Goal: Task Accomplishment & Management: Complete application form

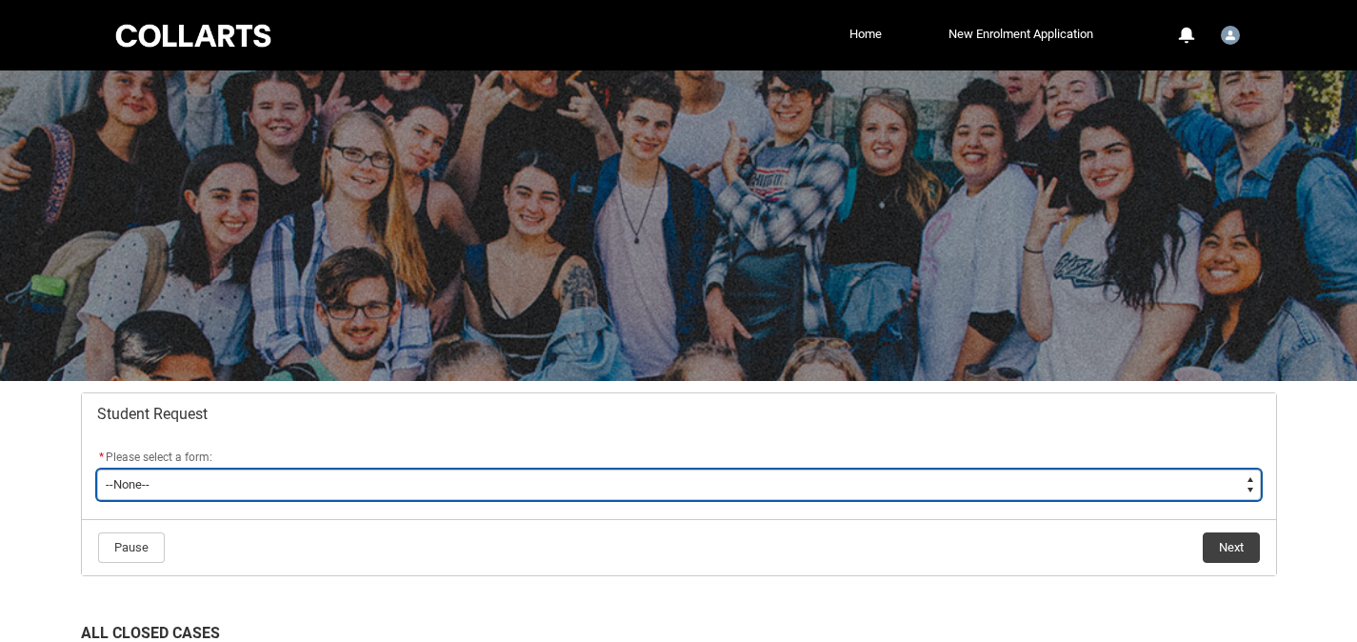
click at [283, 497] on select "--None-- Academic Transcript Application to Appeal Assignment Extension Change …" at bounding box center [679, 485] width 1164 height 30
type lightning-select "Grievance_Choice"
click at [97, 470] on select "--None-- Academic Transcript Application to Appeal Assignment Extension Change …" at bounding box center [679, 485] width 1164 height 30
select select "Grievance_Choice"
click at [135, 486] on select "--None-- Academic Transcript Application to Appeal Assignment Extension Change …" at bounding box center [679, 485] width 1164 height 30
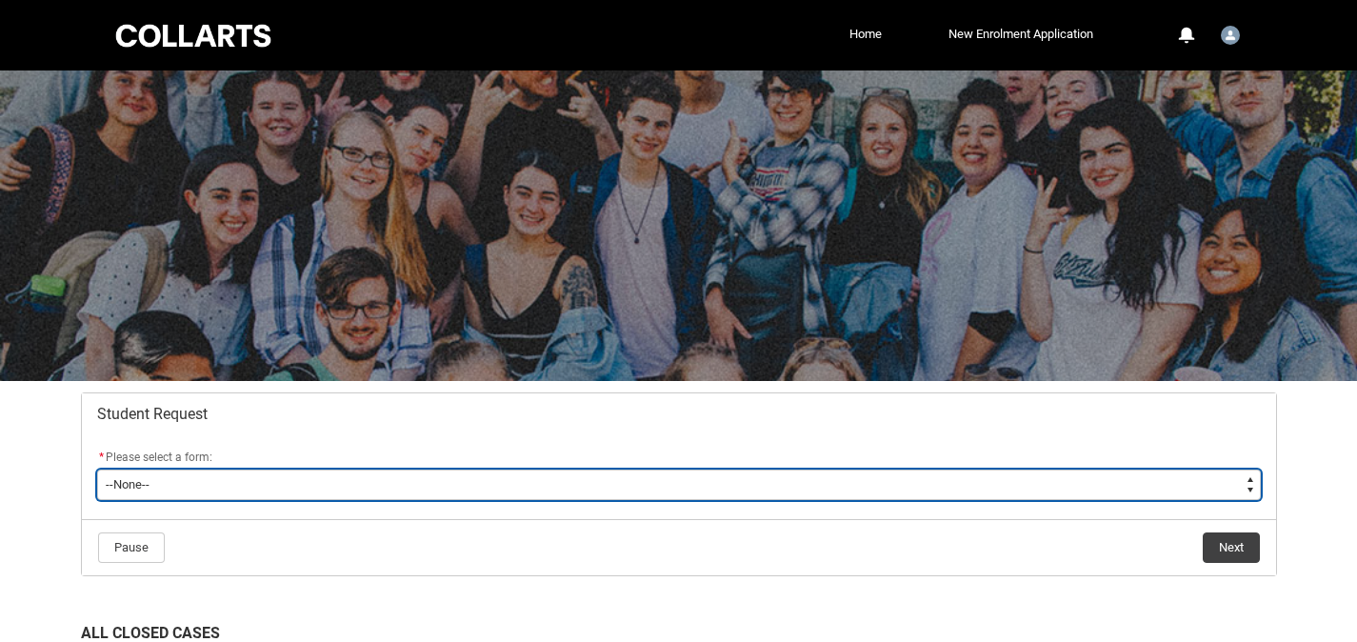
type lightning-select "Grievance_Choice"
click at [97, 470] on select "--None-- Academic Transcript Application to Appeal Assignment Extension Change …" at bounding box center [679, 485] width 1164 height 30
select select "Grievance_Choice"
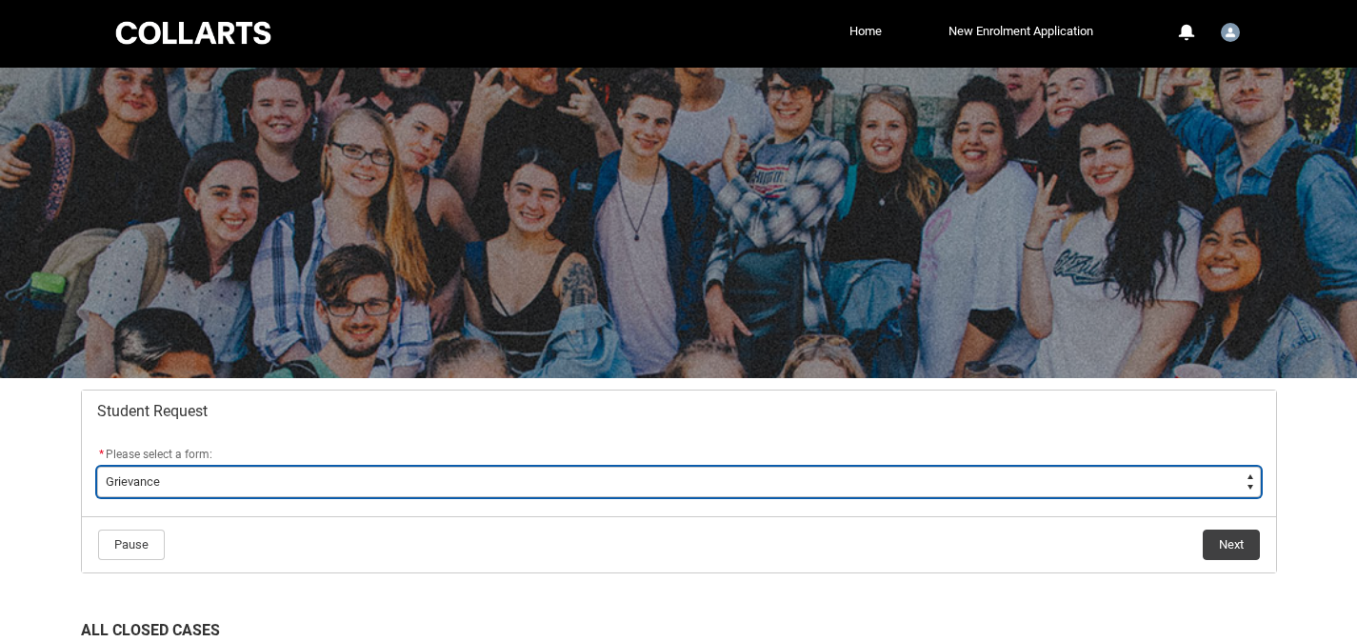
scroll to position [4, 0]
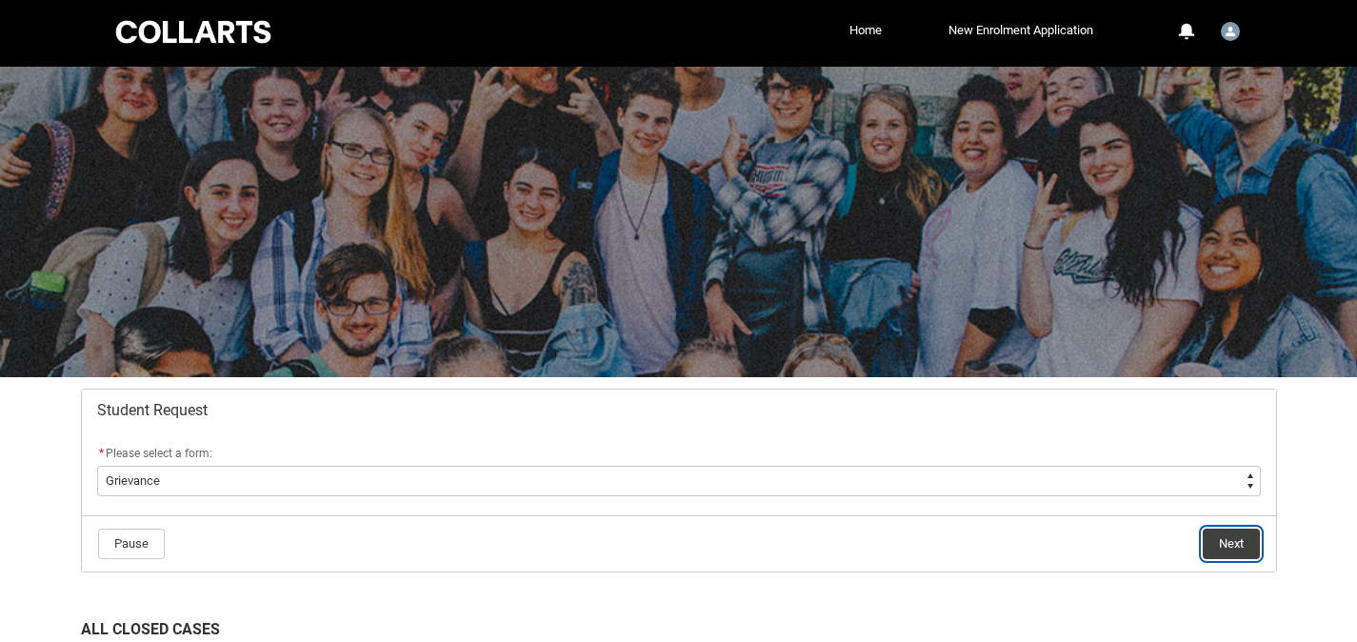
click at [1218, 544] on button "Next" at bounding box center [1231, 544] width 57 height 30
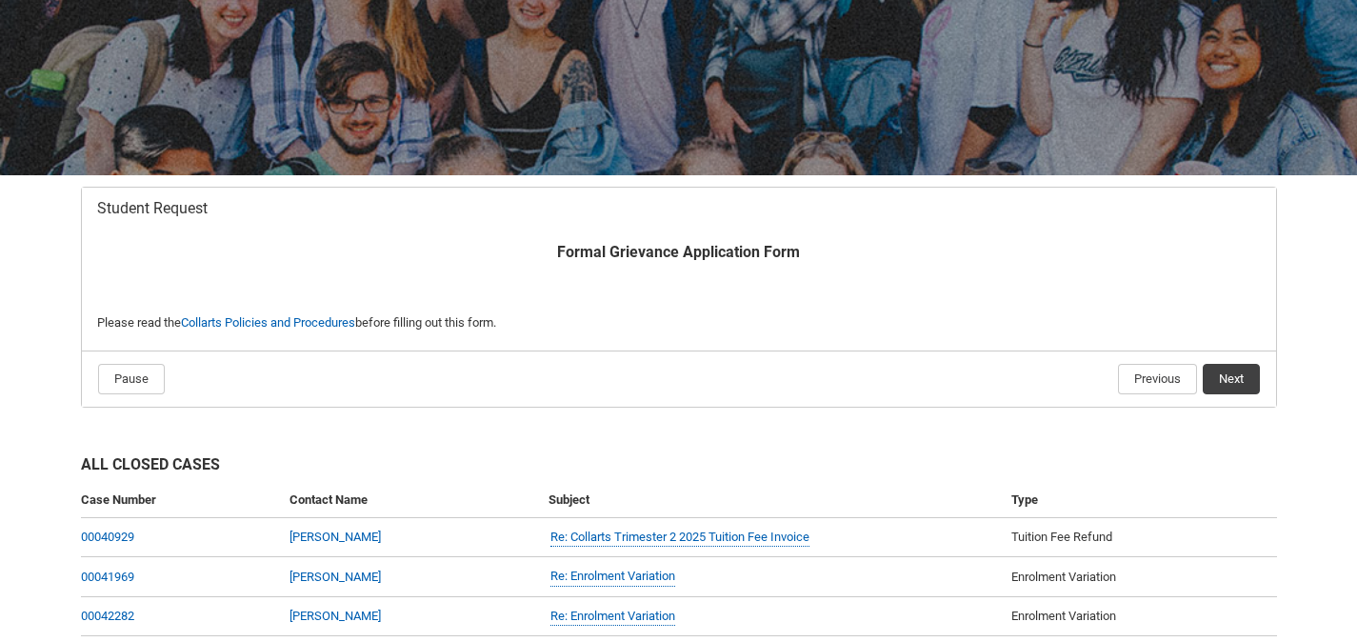
scroll to position [324, 0]
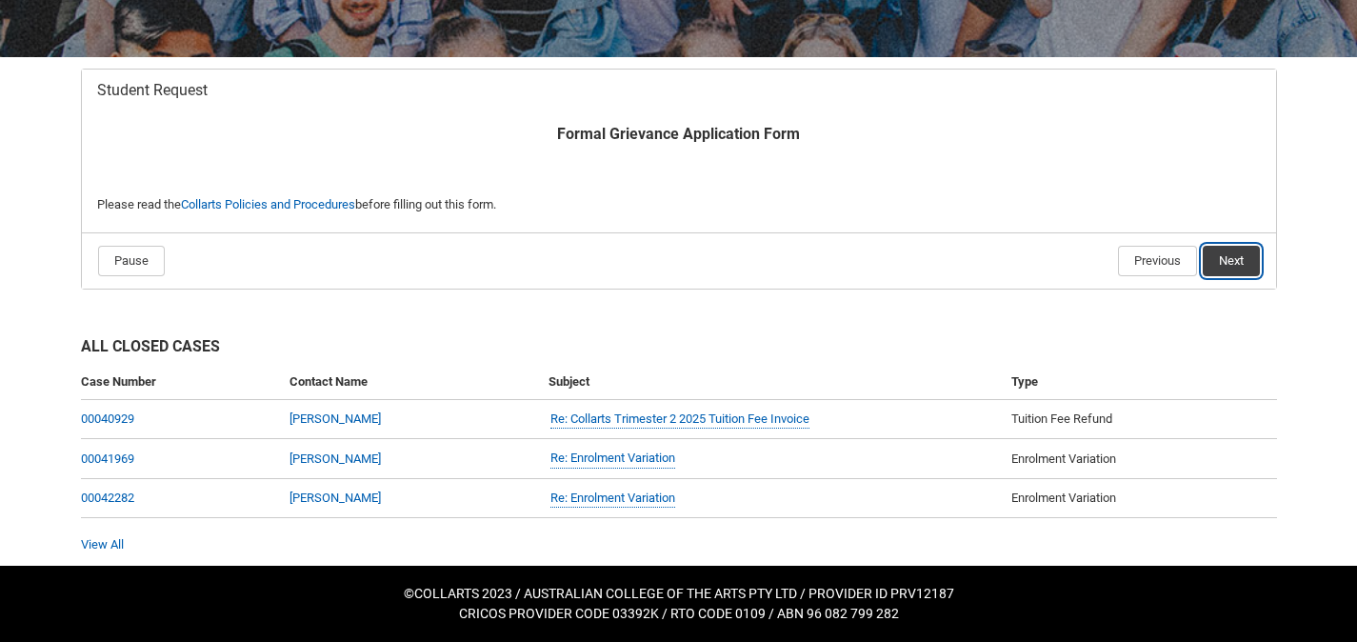
click at [1236, 256] on button "Next" at bounding box center [1231, 261] width 57 height 30
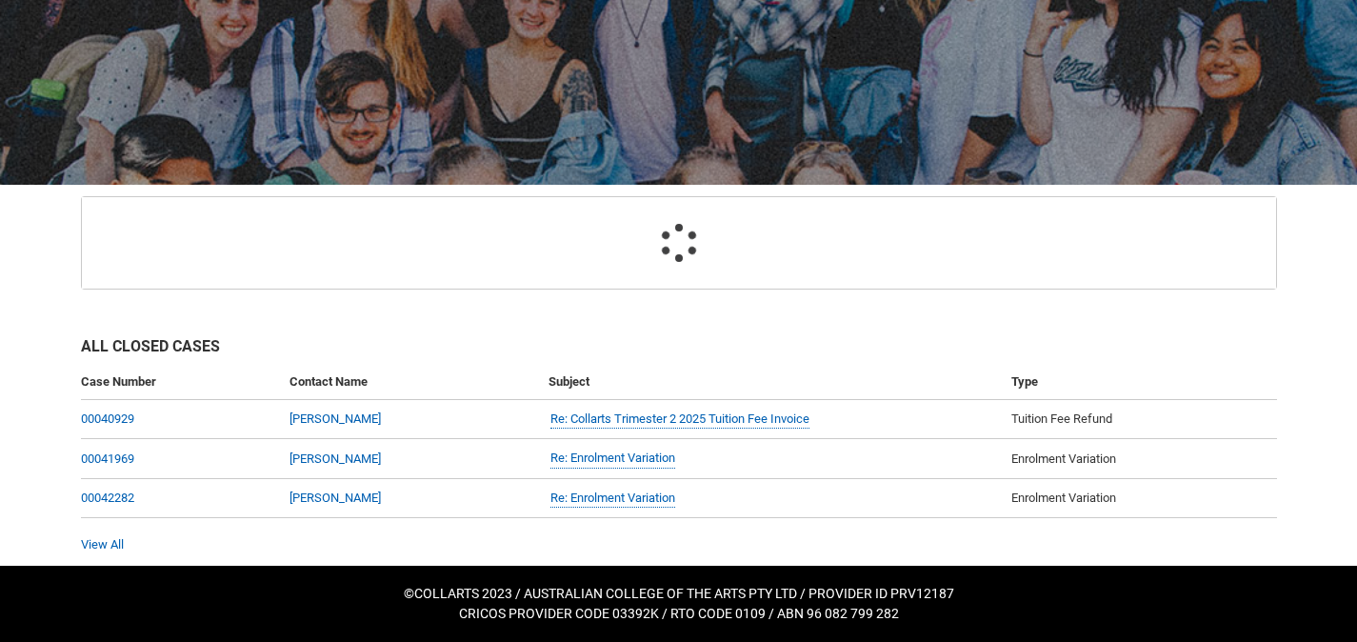
scroll to position [203, 0]
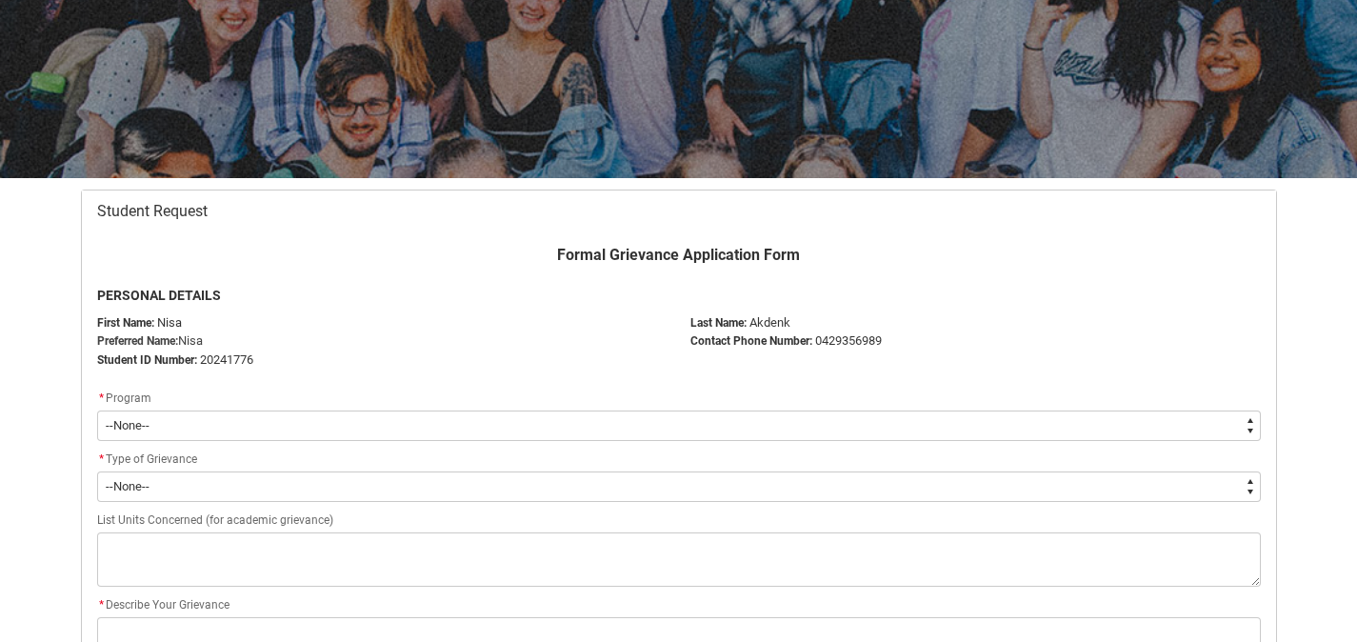
drag, startPoint x: 123, startPoint y: 454, endPoint x: 138, endPoint y: 432, distance: 26.7
click at [123, 454] on span "Type of Grievance" at bounding box center [151, 458] width 91 height 13
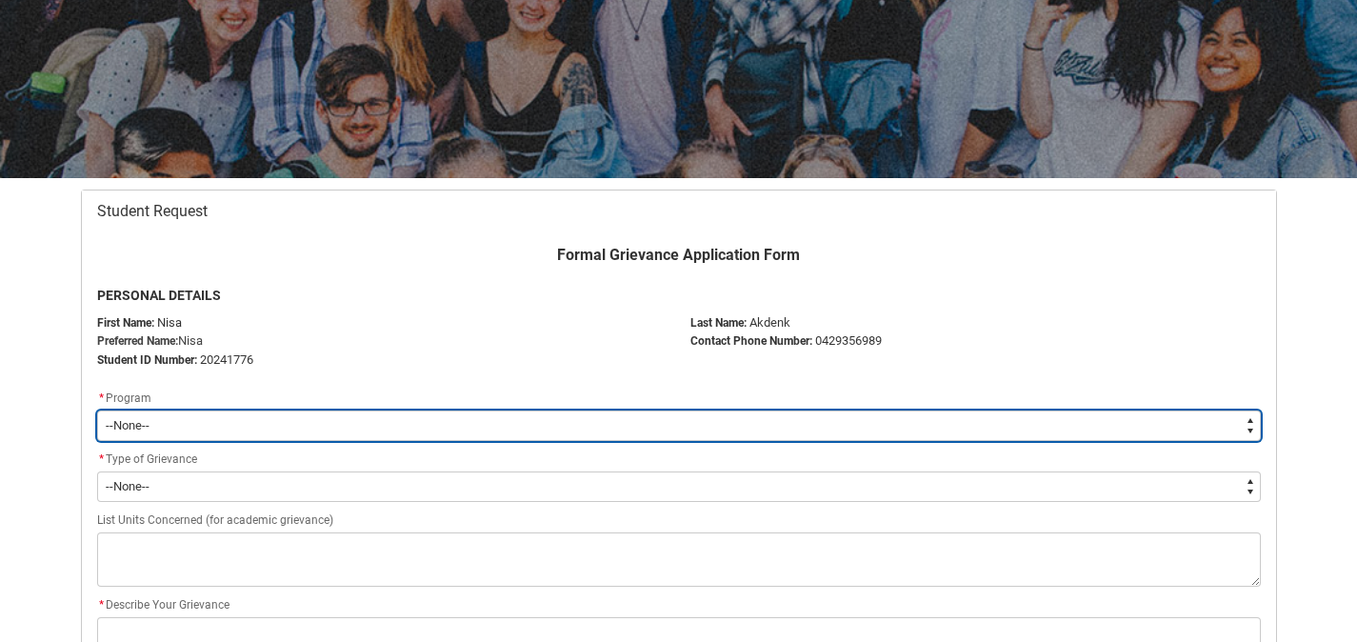
click at [141, 421] on select "--None-- Bachelor of Arts (Interior Design)" at bounding box center [679, 425] width 1164 height 30
type lightning-select "recordPicklist_ProgramEnrollment.a0jOZ000003EaoIYAS"
click at [97, 410] on select "--None-- Bachelor of Arts (Interior Design)" at bounding box center [679, 425] width 1164 height 30
select select "recordPicklist_ProgramEnrollment.a0jOZ000003EaoIYAS"
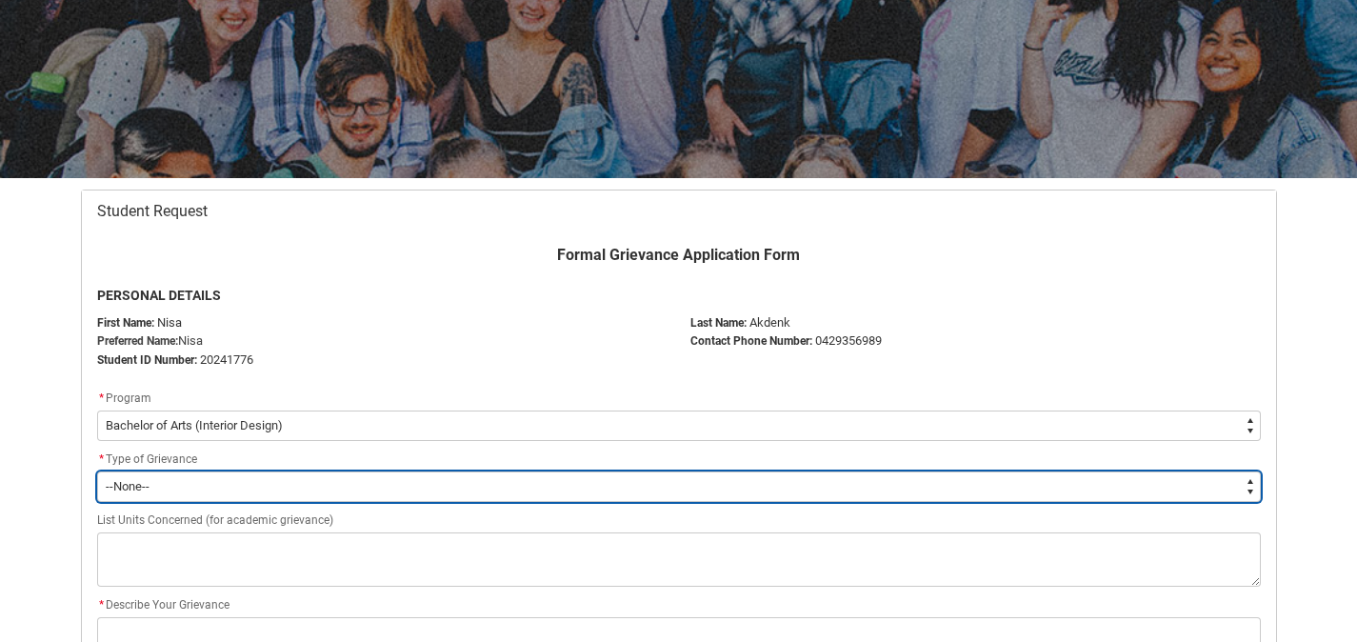
click at [173, 475] on select "--None-- Academic Non-Academic" at bounding box center [679, 486] width 1164 height 30
type lightning-select "choice_Grievance_Academic"
click at [97, 471] on select "--None-- Academic Non-Academic" at bounding box center [679, 486] width 1164 height 30
select select "choice_Grievance_Academic"
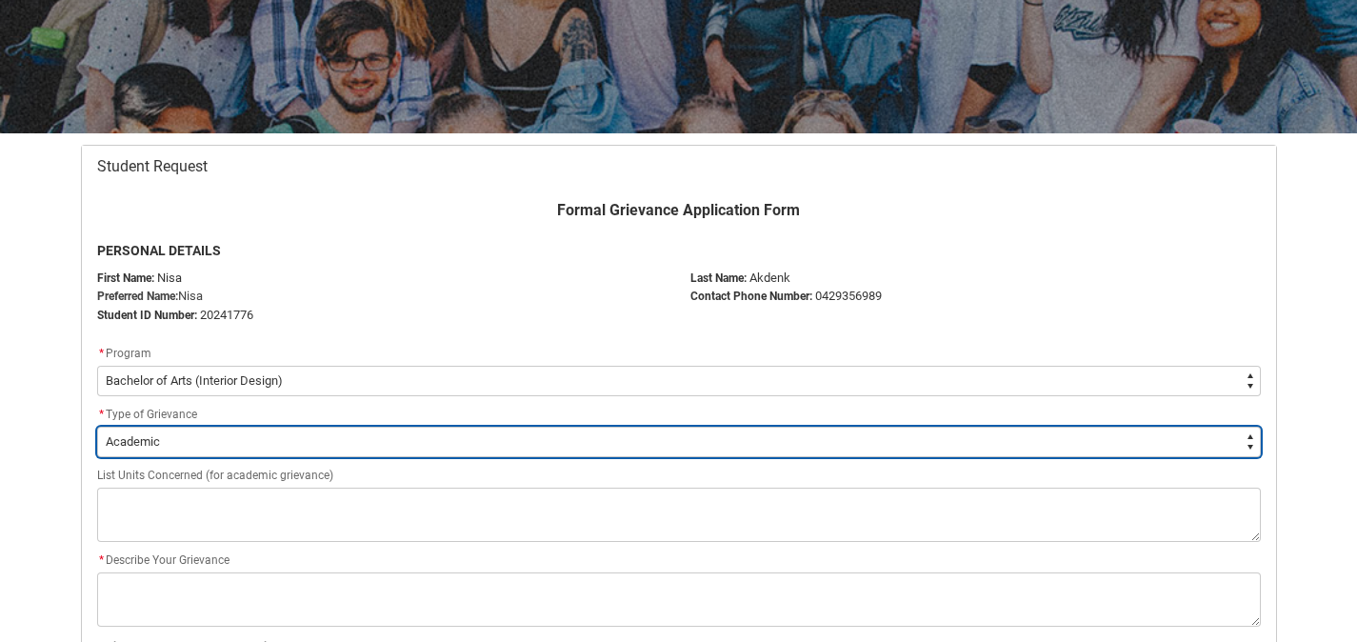
scroll to position [250, 0]
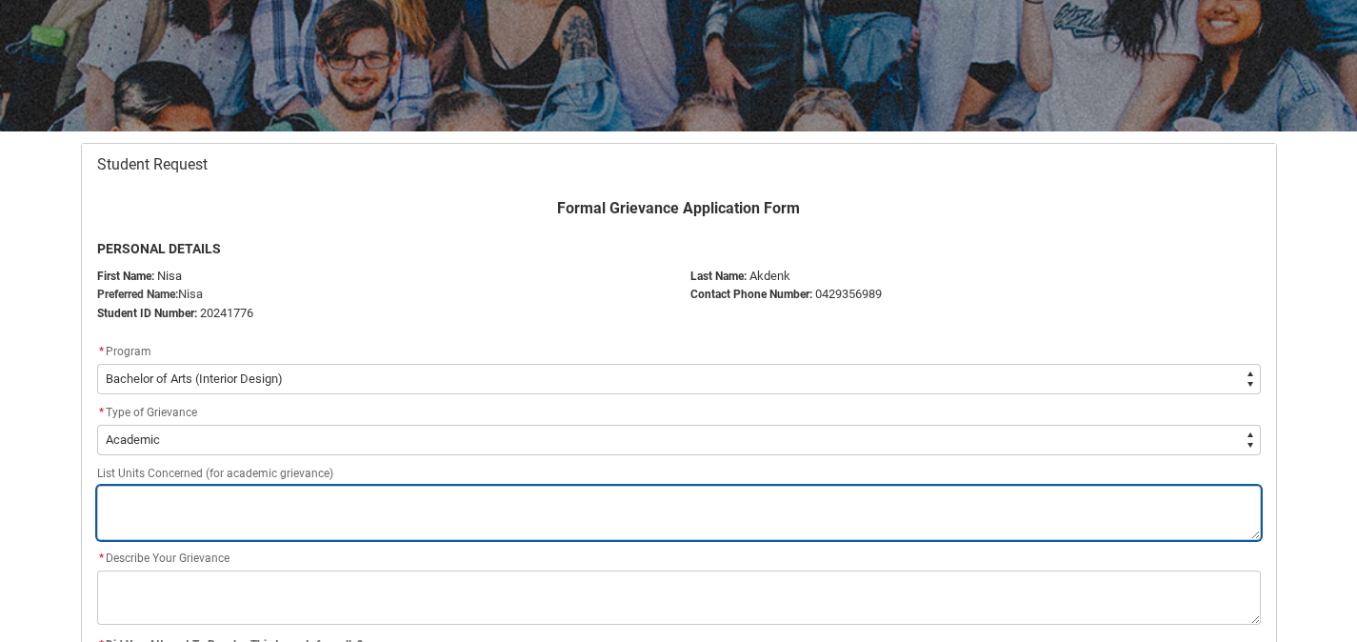
click at [230, 509] on textarea "Redu_Student_Request flow" at bounding box center [679, 513] width 1164 height 54
type lightning-textarea "I"
type textarea "I"
type lightning-textarea "ID"
type textarea "ID"
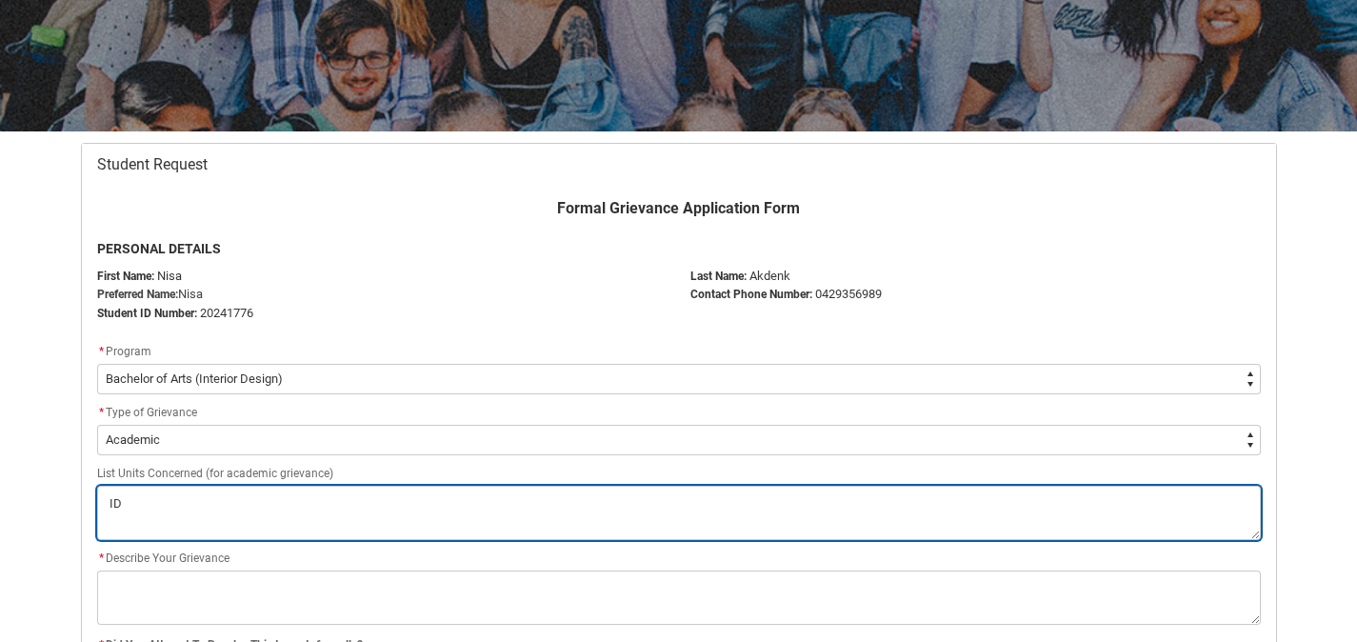
type lightning-textarea "IDP"
type textarea "IDP"
type lightning-textarea "IDPA"
type textarea "IDPA"
type lightning-textarea "IDPA2"
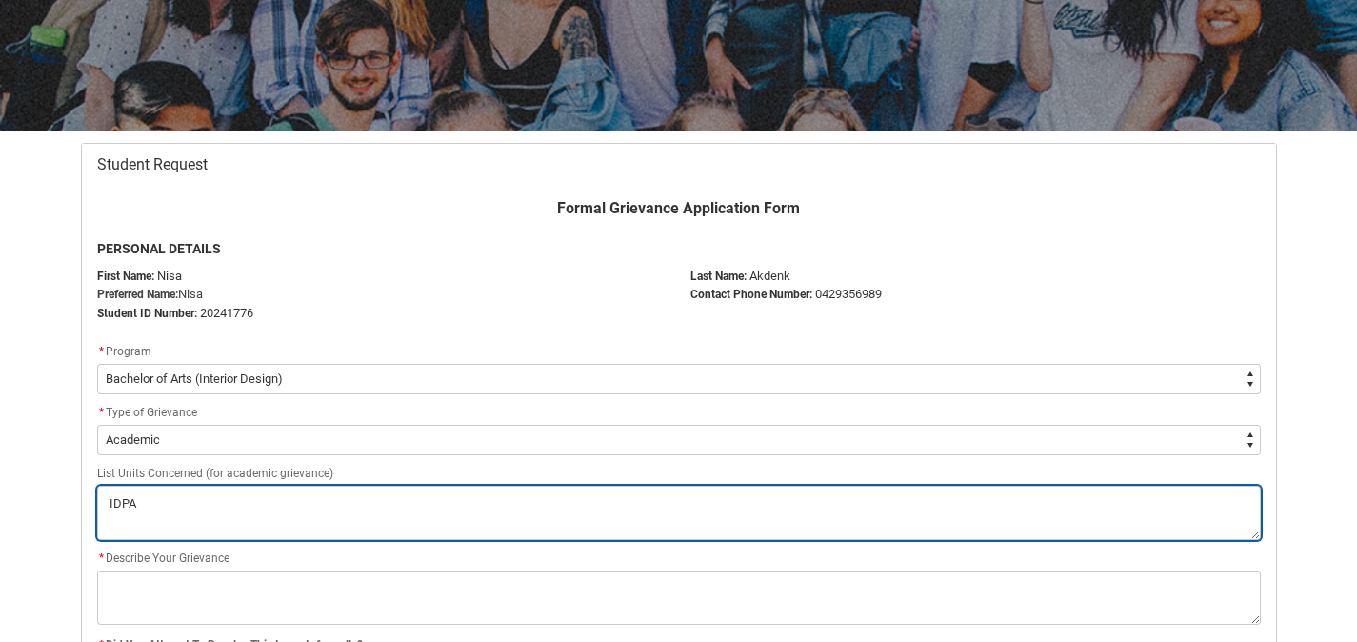
type textarea "IDPA2"
type lightning-textarea "IDPA2"
type textarea "IDPA2"
type lightning-textarea "IDPA2 I"
type textarea "IDPA2 I"
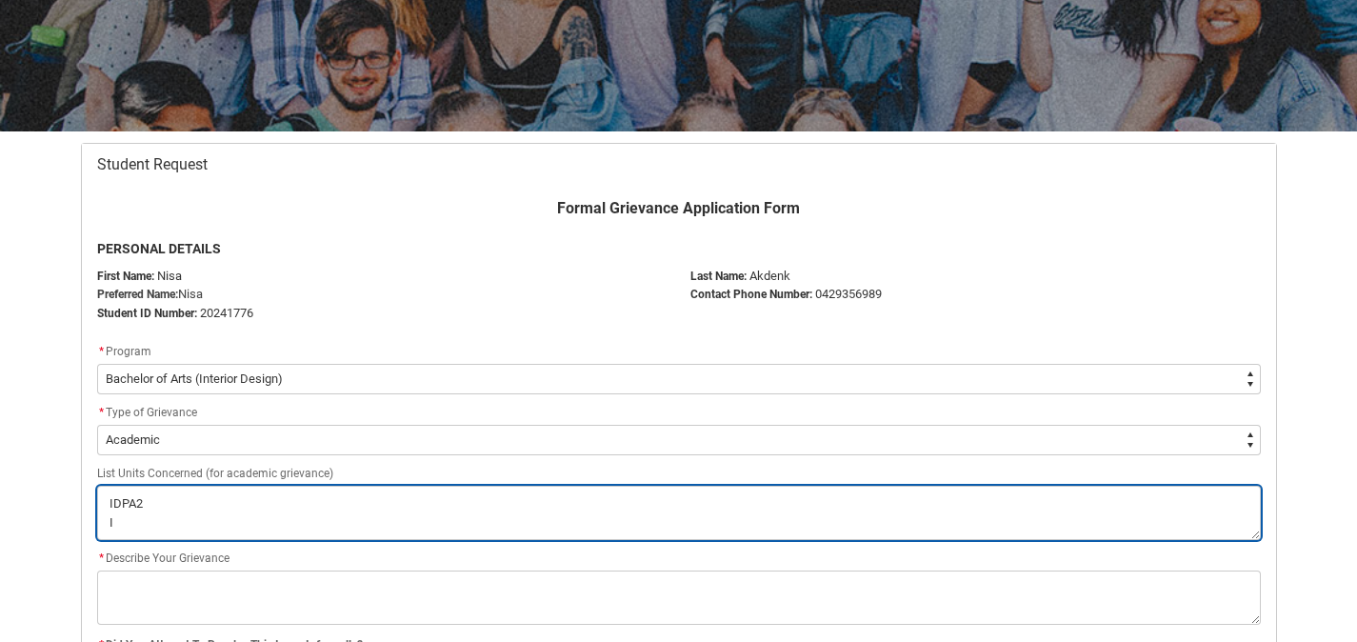
type lightning-textarea "IDPA2 ID"
type textarea "IDPA2 ID"
type lightning-textarea "IDPA2 IDD"
type textarea "IDPA2 IDD"
type lightning-textarea "IDPA2 IDDC"
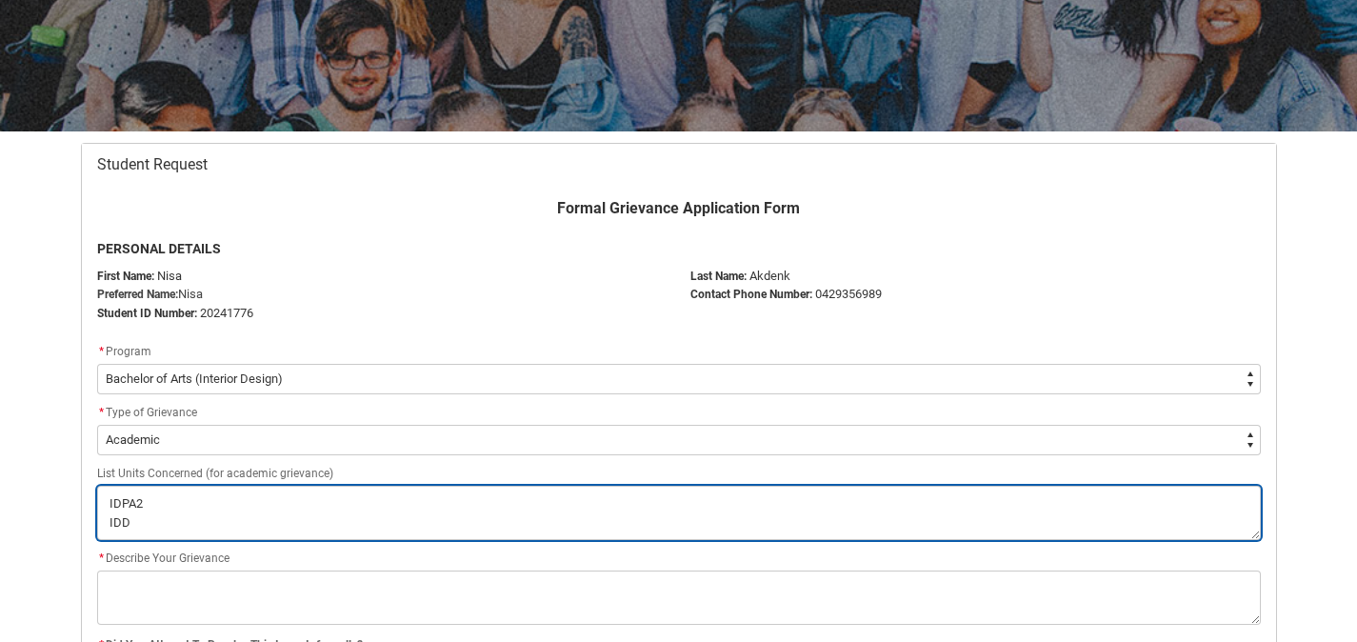
type textarea "IDPA2 IDDC"
type lightning-textarea "IDPA2 IDDC$"
type textarea "IDPA2 IDDC$"
type lightning-textarea "IDPA2 IDDC"
type textarea "IDPA2 IDDC"
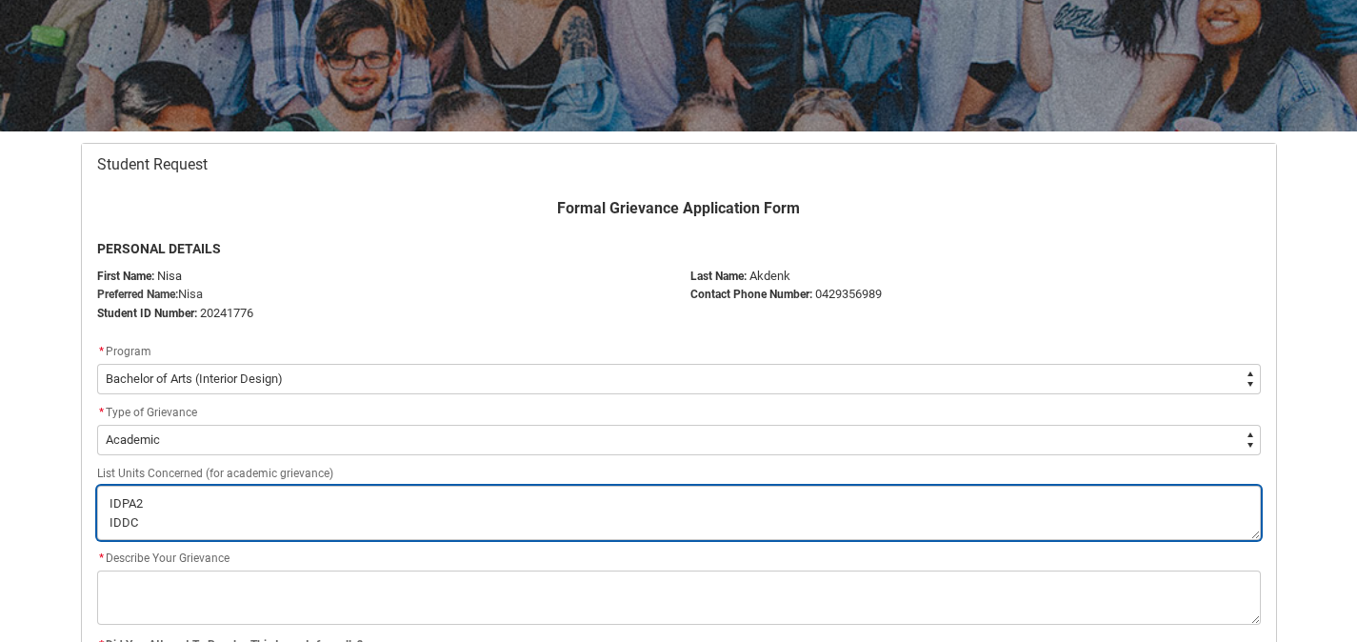
type lightning-textarea "IDPA2 IDDC4"
type textarea "IDPA2 IDDC4"
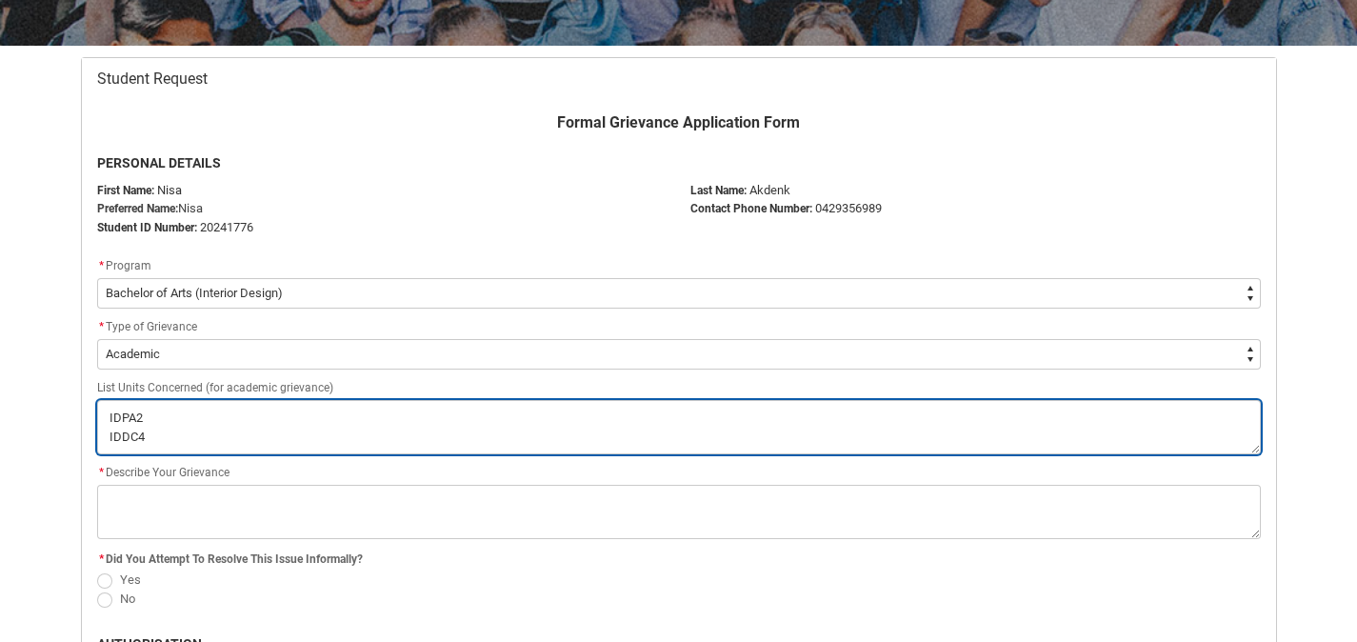
scroll to position [553, 0]
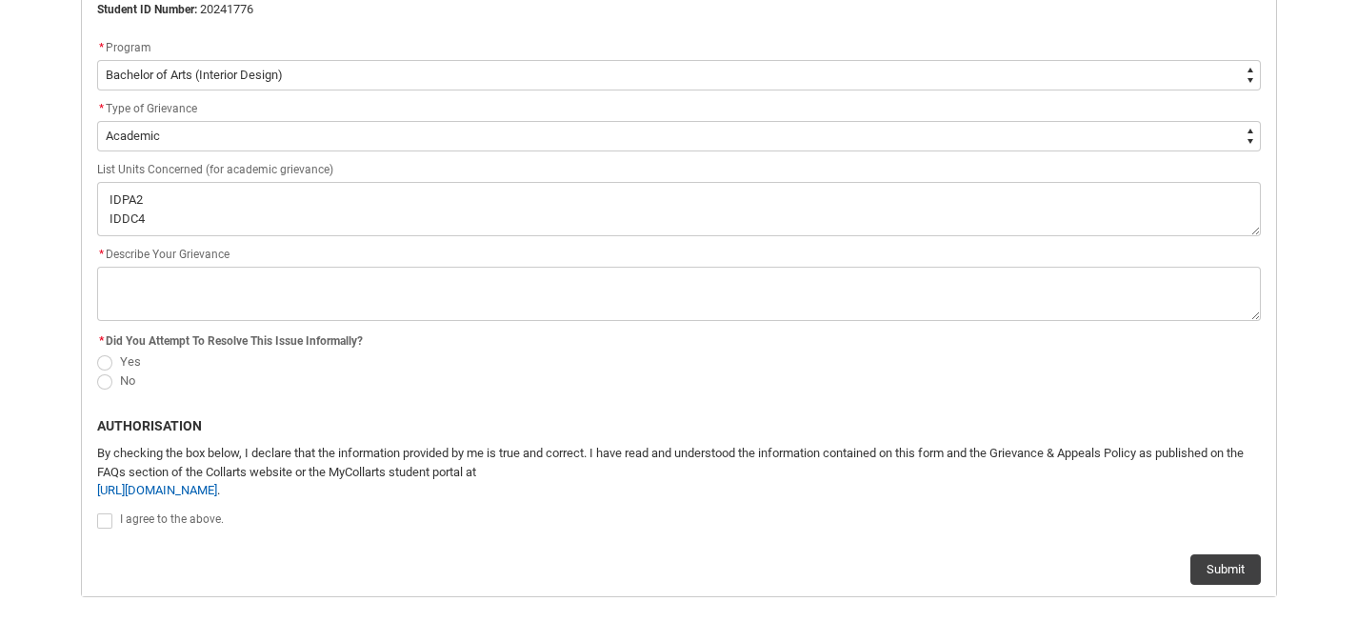
click at [104, 363] on span "Redu_Student_Request flow" at bounding box center [104, 362] width 15 height 15
click at [97, 351] on input "Yes" at bounding box center [96, 350] width 1 height 1
radio input "true"
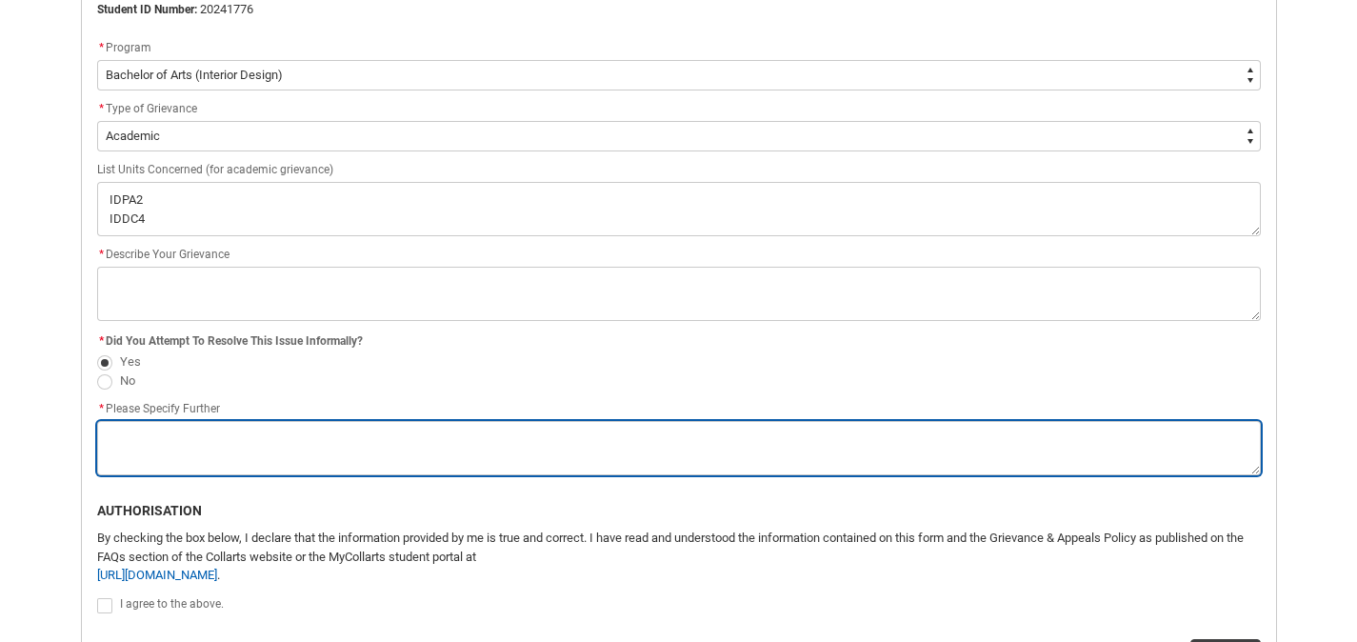
click at [139, 451] on textarea "*" at bounding box center [679, 448] width 1164 height 54
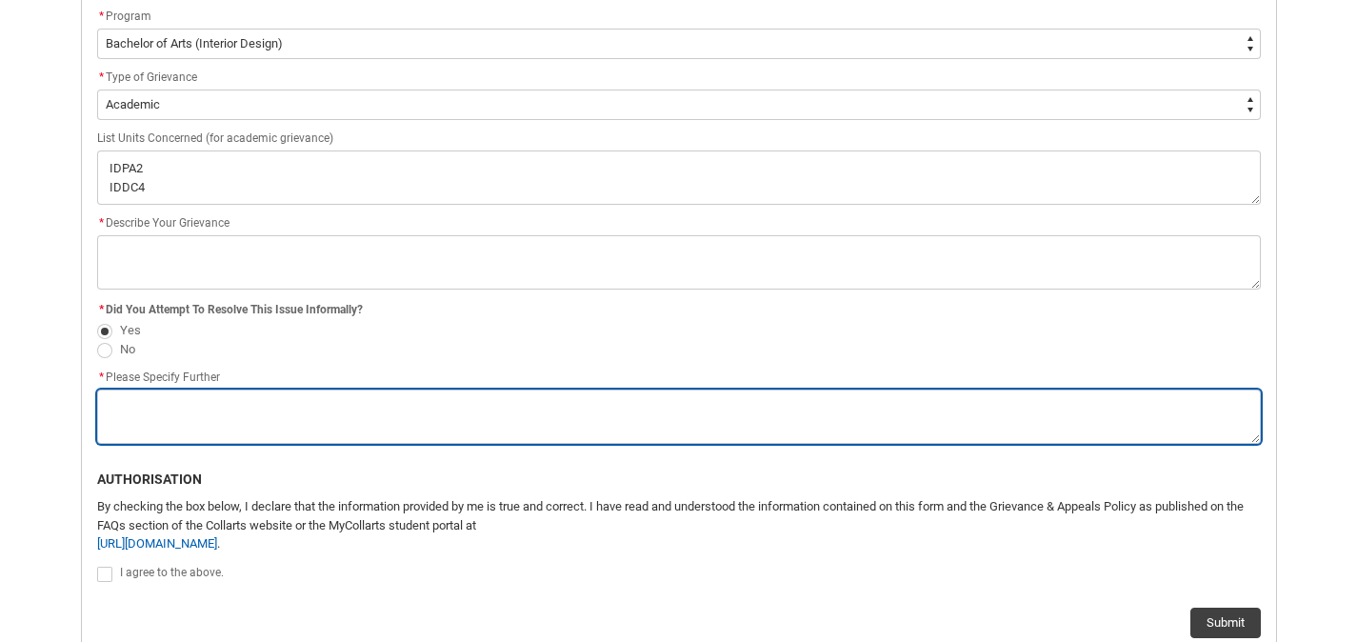
scroll to position [622, 0]
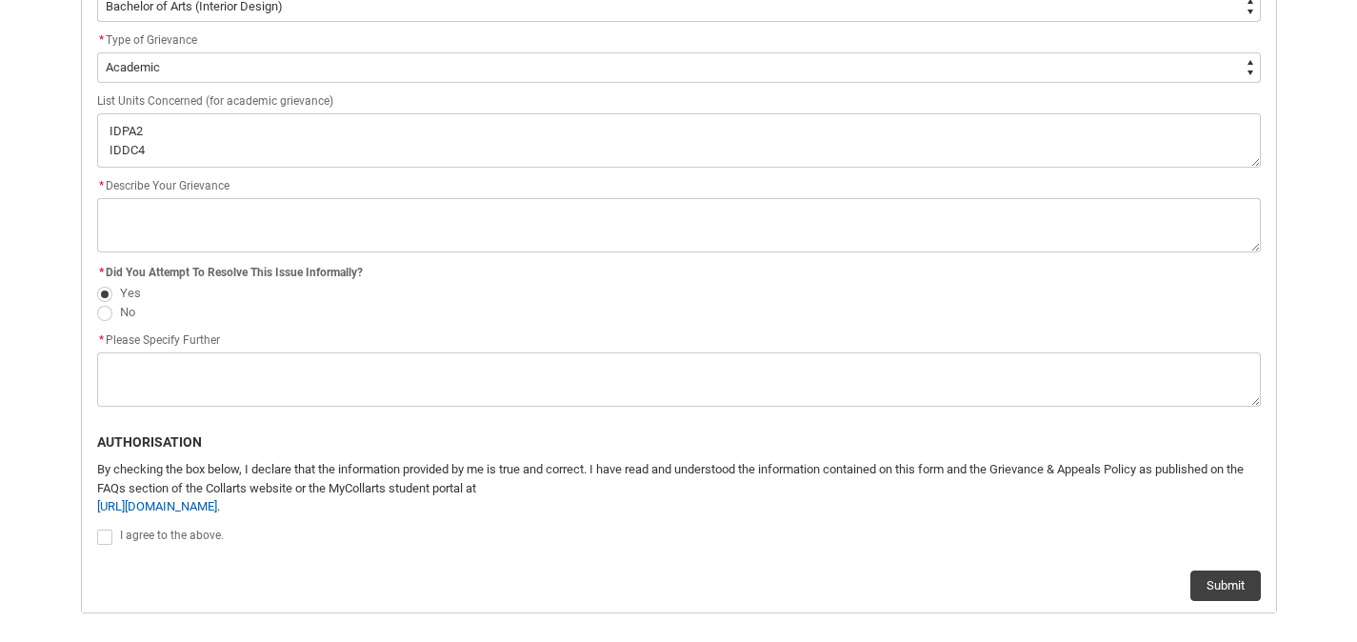
click at [104, 540] on div "Formal Grievance Application Form PERSONAL DETAILS First Name: [PERSON_NAME] Pr…" at bounding box center [679, 213] width 1187 height 776
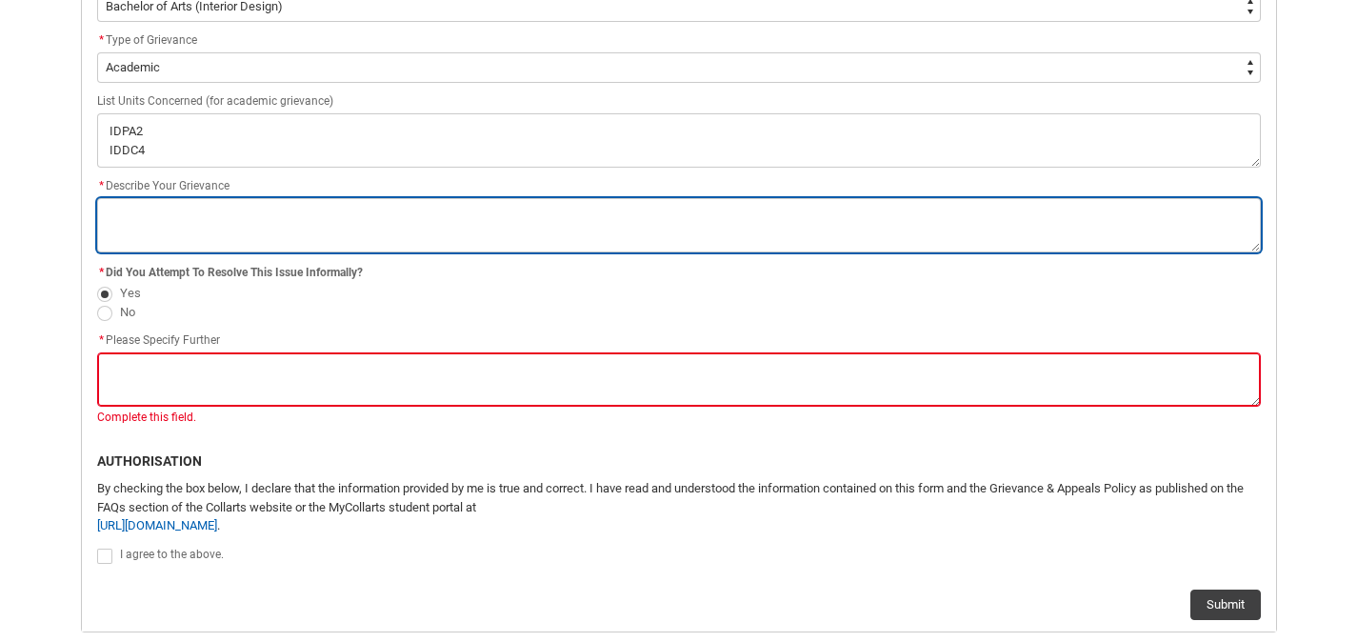
click at [181, 213] on textarea "*" at bounding box center [679, 225] width 1164 height 54
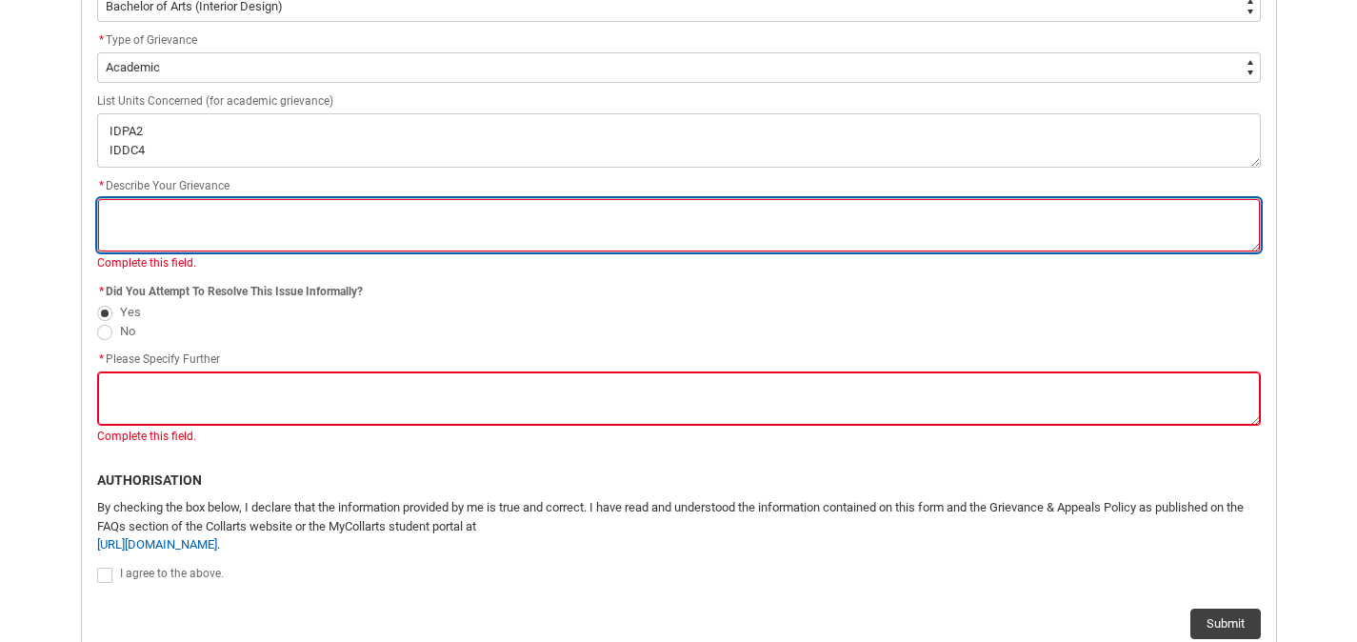
paste textarea "I had an unprecedented start and continuation of this term. The difficulty bega…"
type lightning-textarea "I had an unprecedented start and continuation of this term. The difficulty bega…"
type textarea "I had an unprecedented start and continuation of this term. The difficulty bega…"
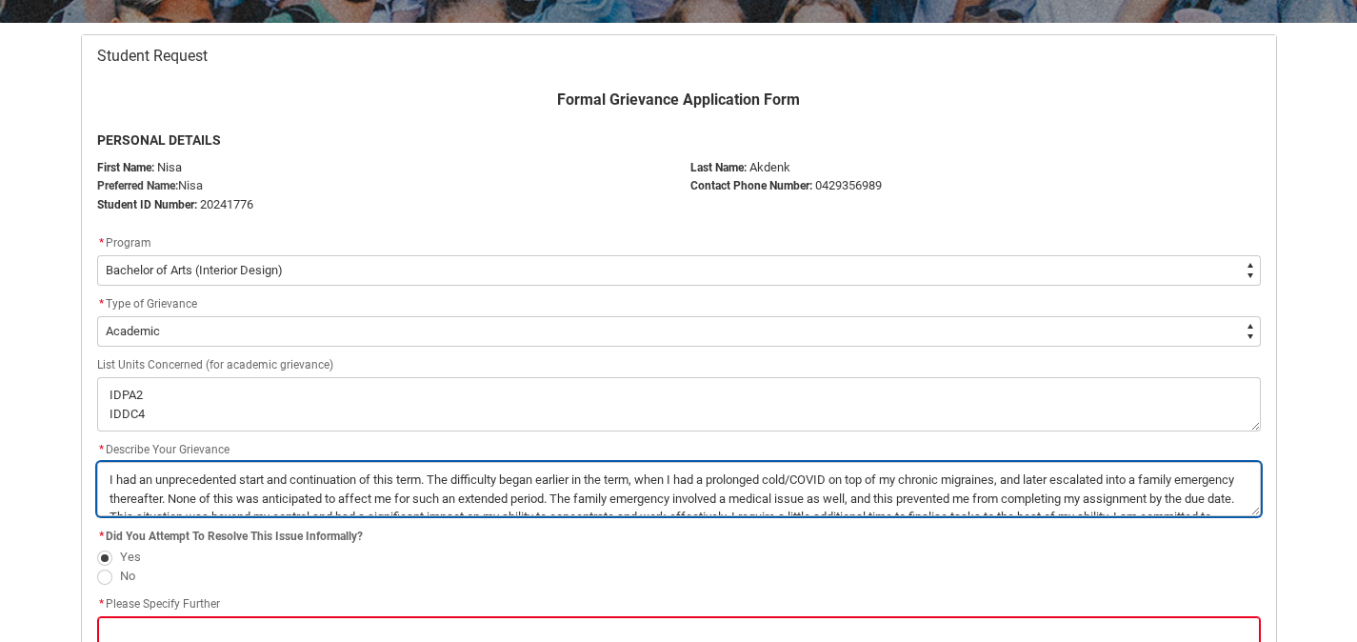
scroll to position [358, 0]
click at [209, 497] on textarea "*" at bounding box center [679, 489] width 1164 height 54
type lightning-textarea "I had an unprecedented start and continuation of this term. The difficulty bega…"
type textarea "I had an unprecedented start and continuation of this term. The difficulty bega…"
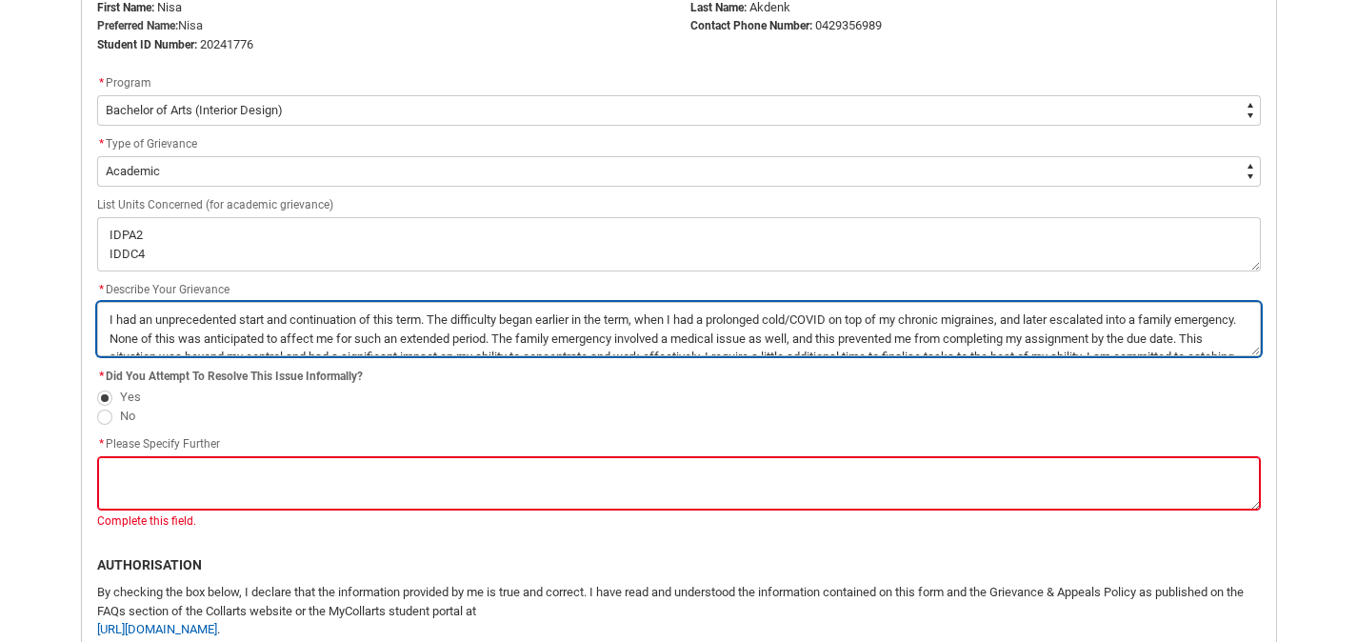
scroll to position [521, 0]
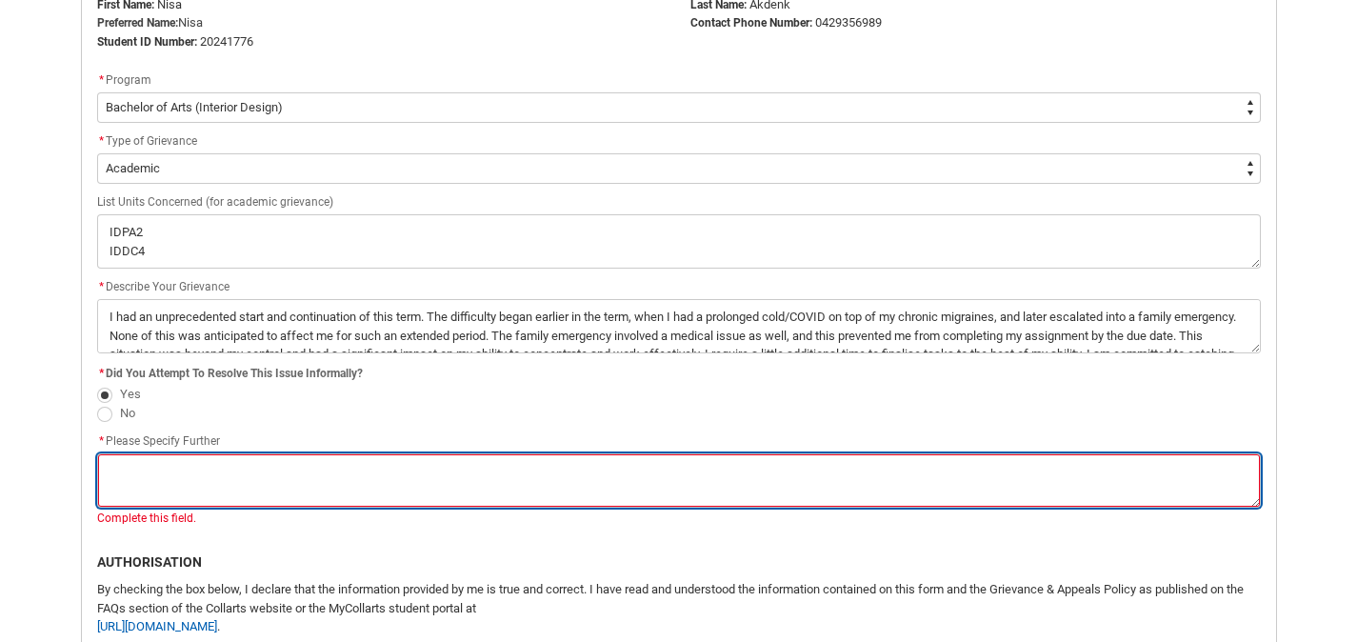
click at [319, 472] on textarea "*" at bounding box center [679, 480] width 1164 height 54
type lightning-textarea "I"
type textarea "I"
type lightning-textarea "I"
type textarea "I"
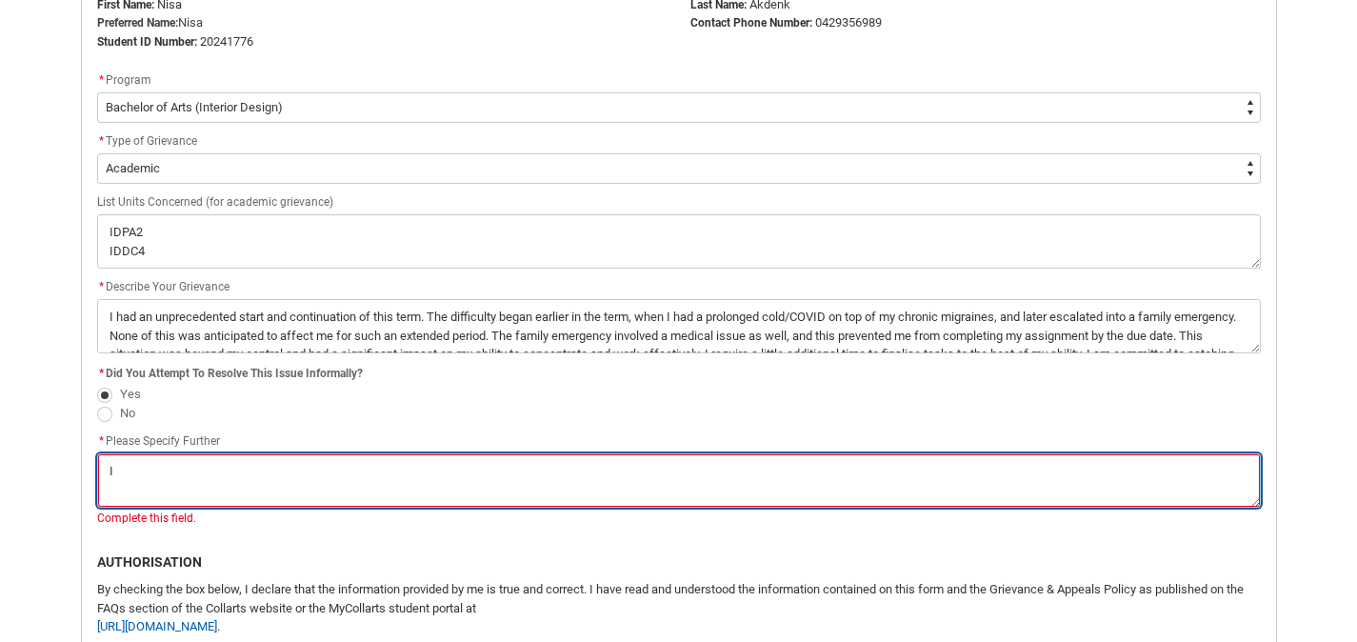
type lightning-textarea "I h"
type textarea "I h"
type lightning-textarea "I ha"
type textarea "I ha"
type lightning-textarea "I had"
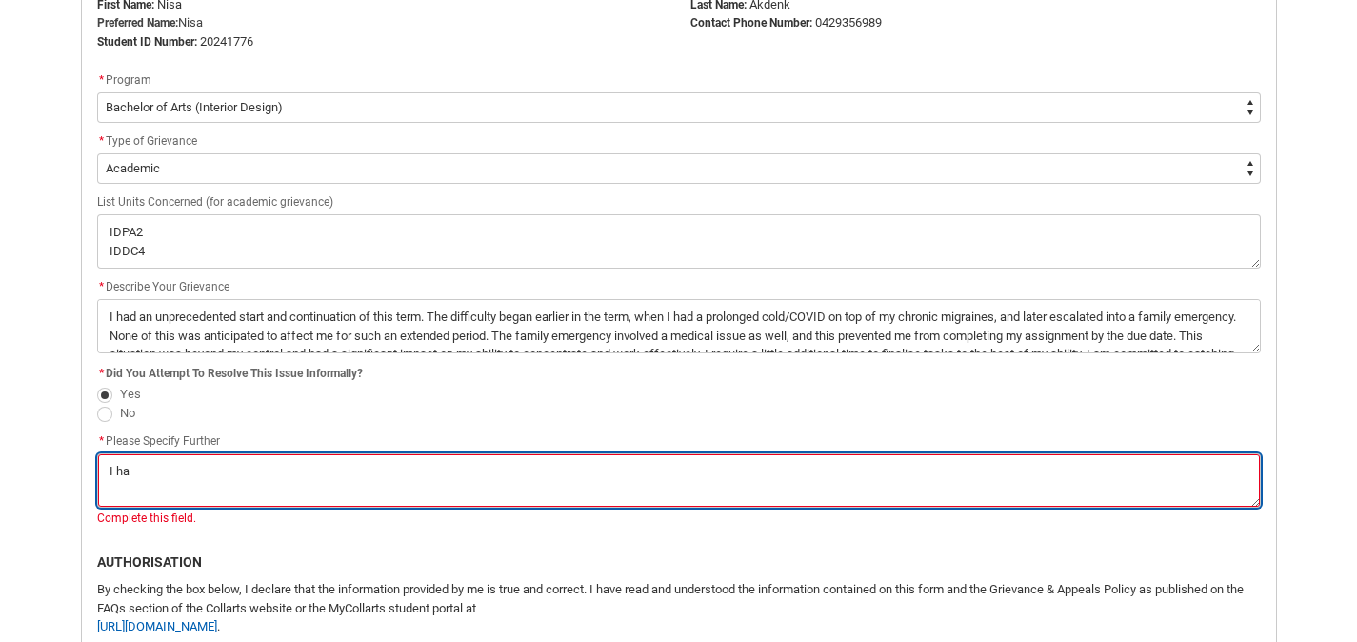
type textarea "I had"
type lightning-textarea "I had"
type textarea "I had"
type lightning-textarea "I had r"
type textarea "I had r"
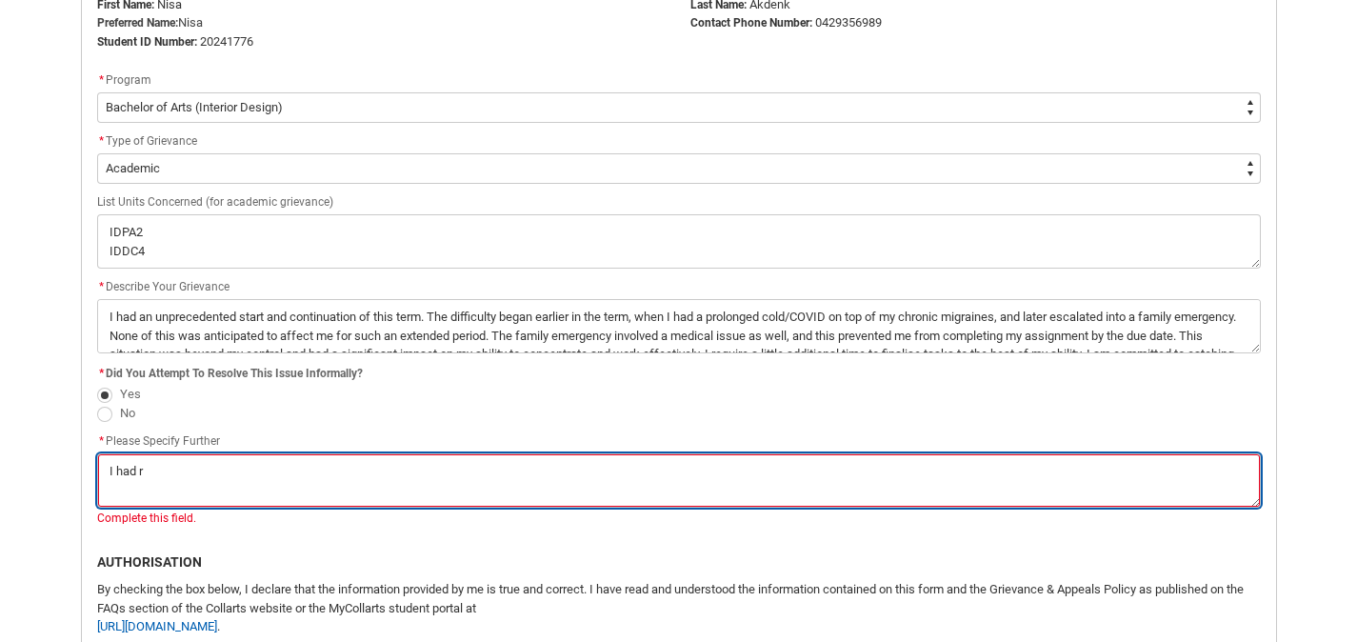
type lightning-textarea "I had re"
type textarea "I had re"
type lightning-textarea "I had req"
type textarea "I had req"
type lightning-textarea "I had requ"
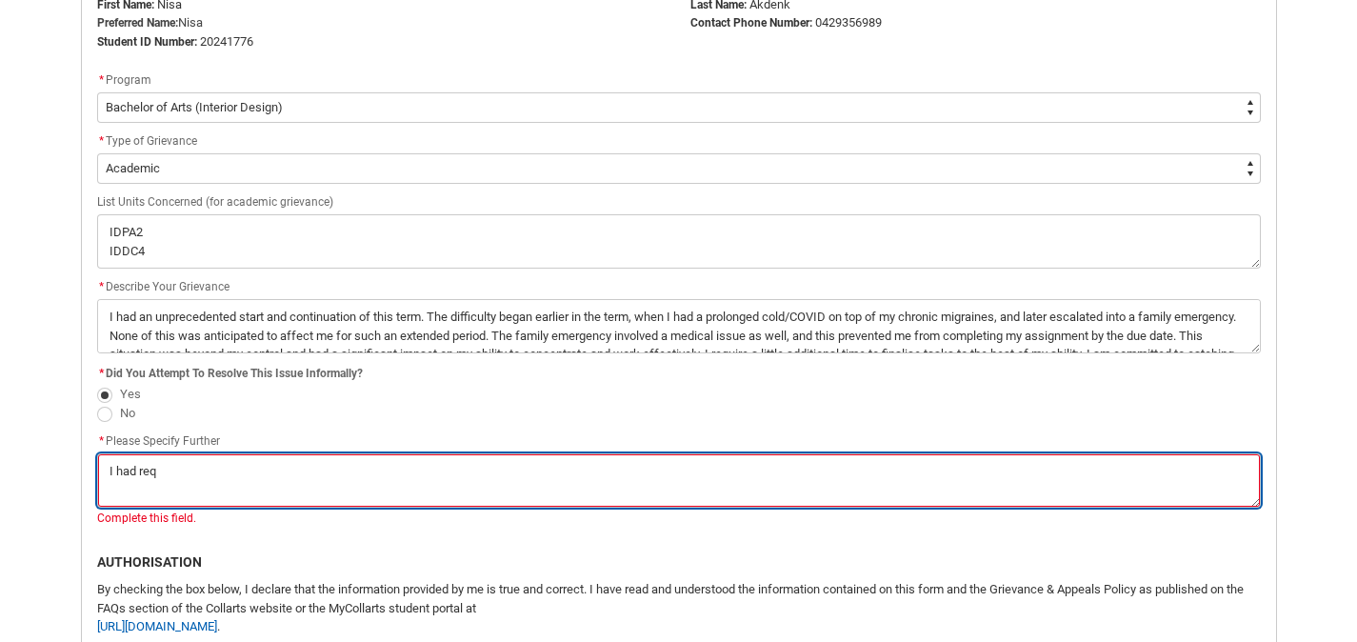
type textarea "I had requ"
type lightning-textarea "I had reque"
type textarea "I had reque"
type lightning-textarea "I had reques"
type textarea "I had reques"
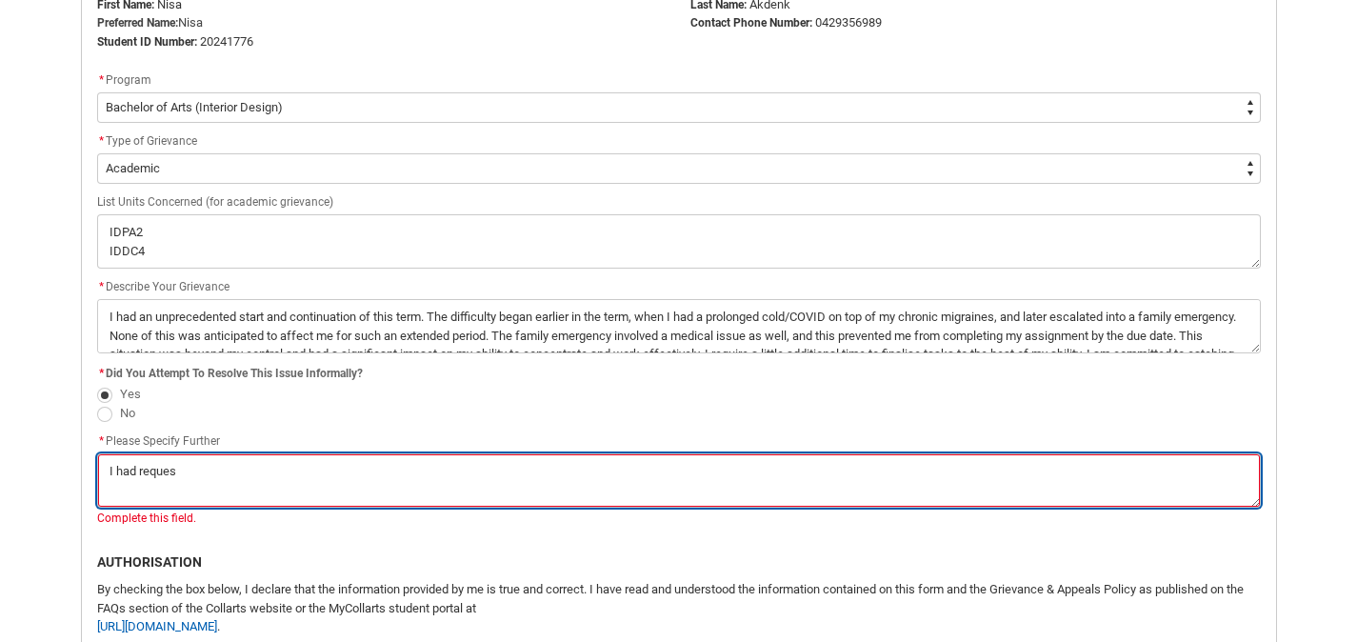
type lightning-textarea "I had request"
type textarea "I had request"
type lightning-textarea "I had requeste"
type textarea "I had requeste"
type lightning-textarea "I had requested"
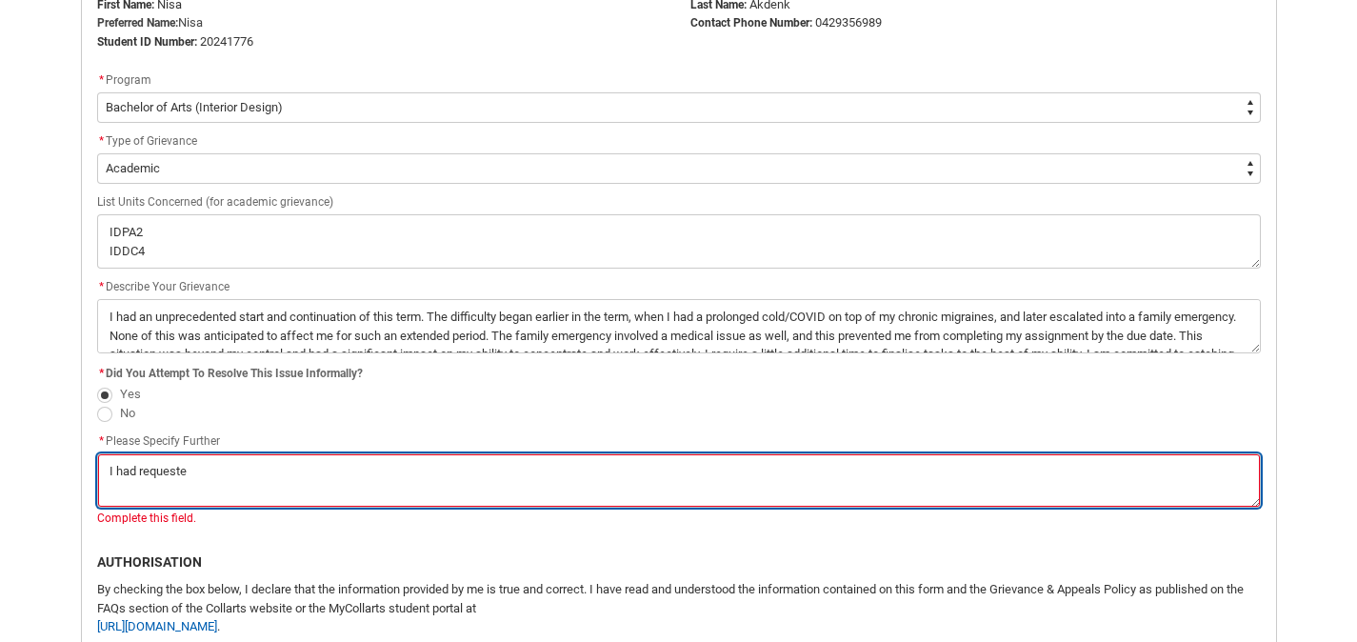
type textarea "I had requested"
type lightning-textarea "I had requested"
type textarea "I had requested"
type lightning-textarea "I had requested a"
type textarea "I had requested a"
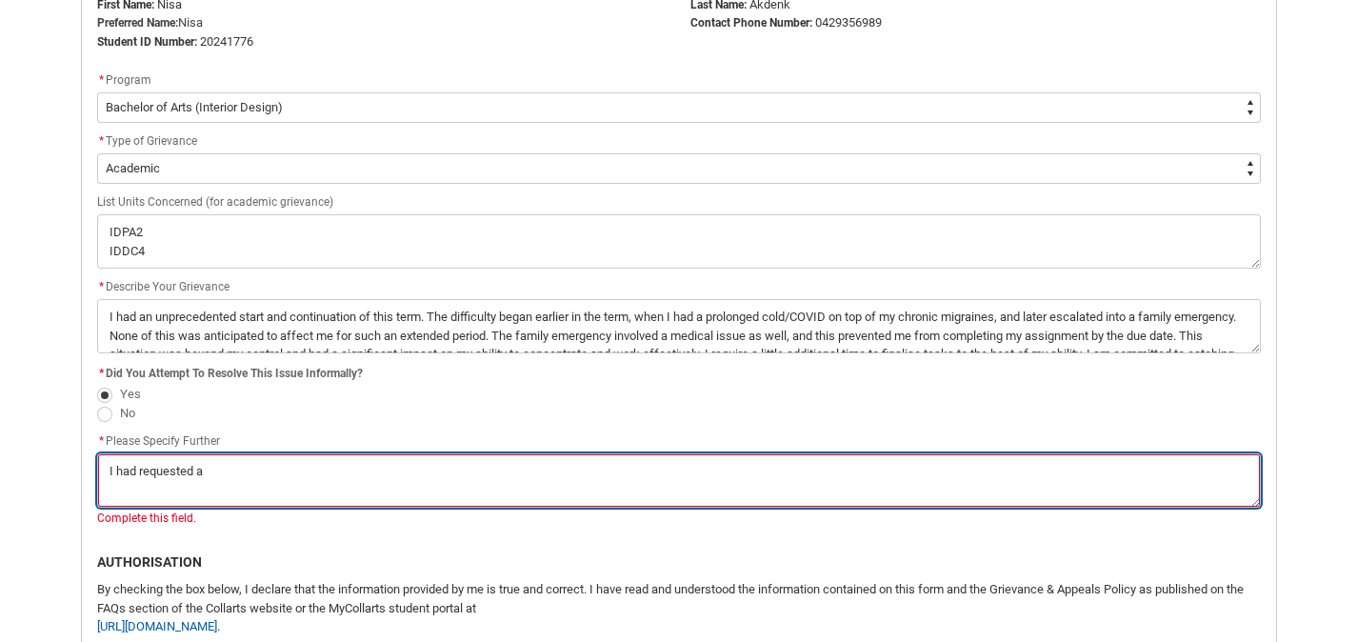
type lightning-textarea "I had requested an"
type textarea "I had requested an"
type lightning-textarea "I had requested an"
type textarea "I had requested an"
type lightning-textarea "I had requested an a"
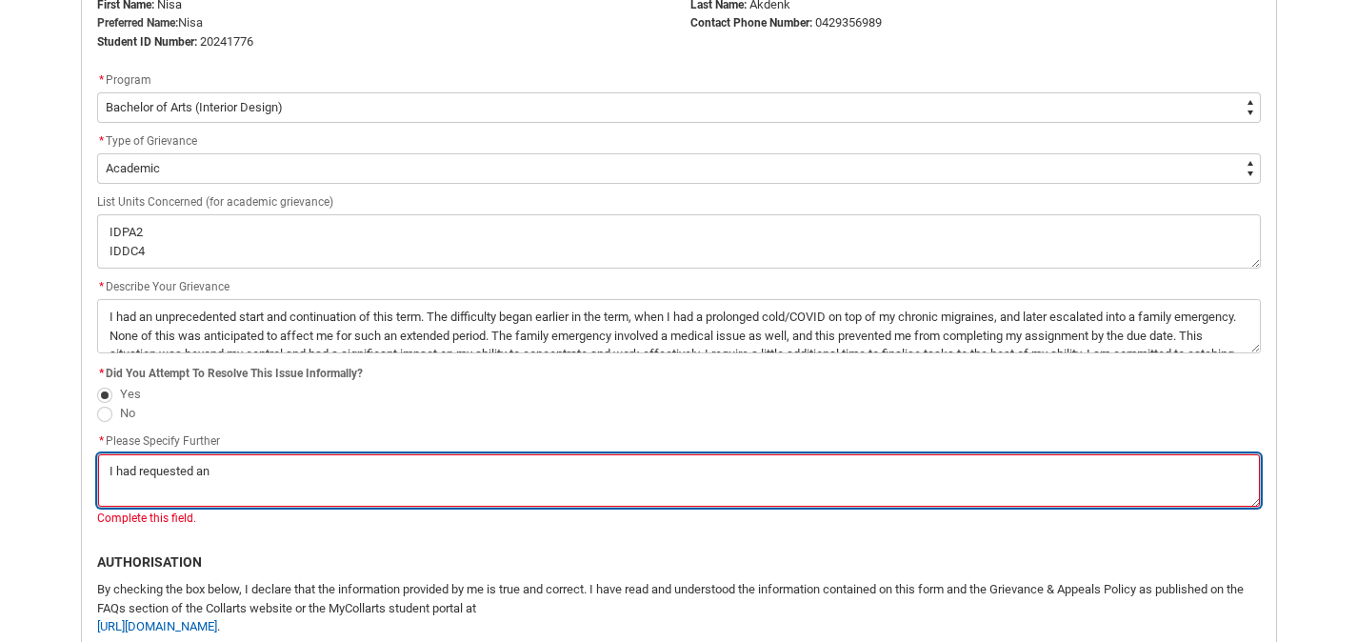
type textarea "I had requested an a"
type lightning-textarea "I had requested an as"
type textarea "I had requested an as"
type lightning-textarea "I had requested an ass"
type textarea "I had requested an ass"
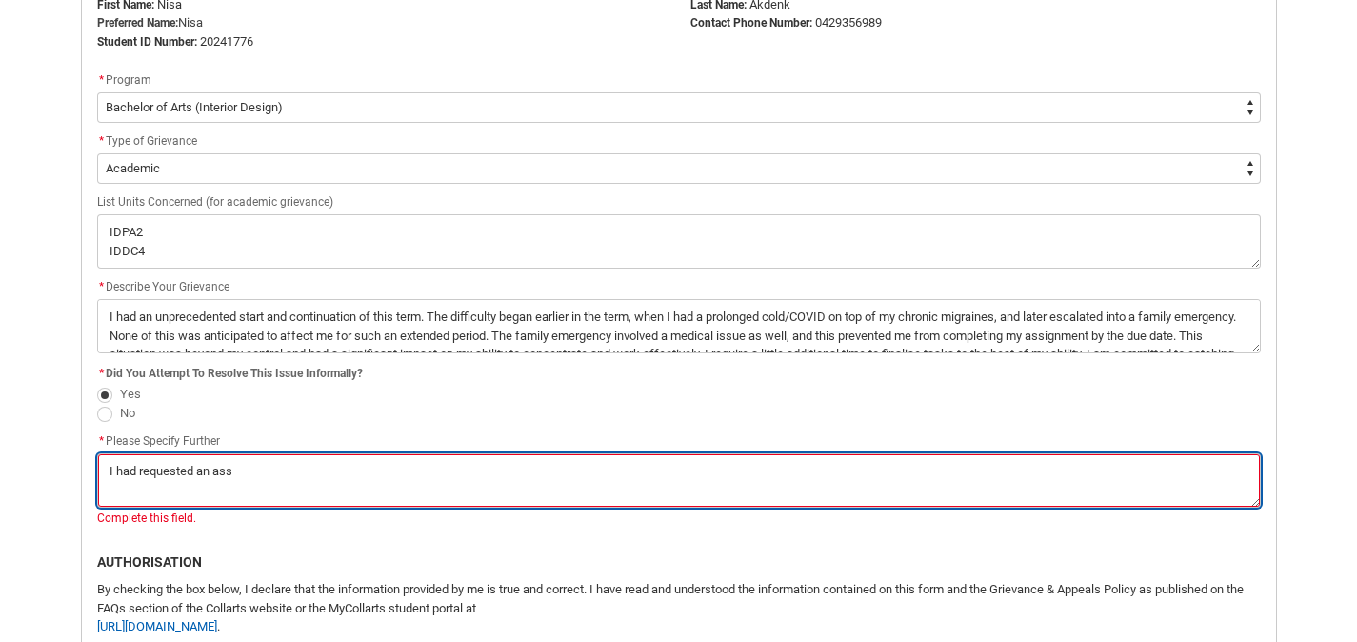
type lightning-textarea "I had requested an assi"
type textarea "I had requested an assi"
type lightning-textarea "I had requested an assig"
type textarea "I had requested an assig"
type lightning-textarea "I had requested an assign"
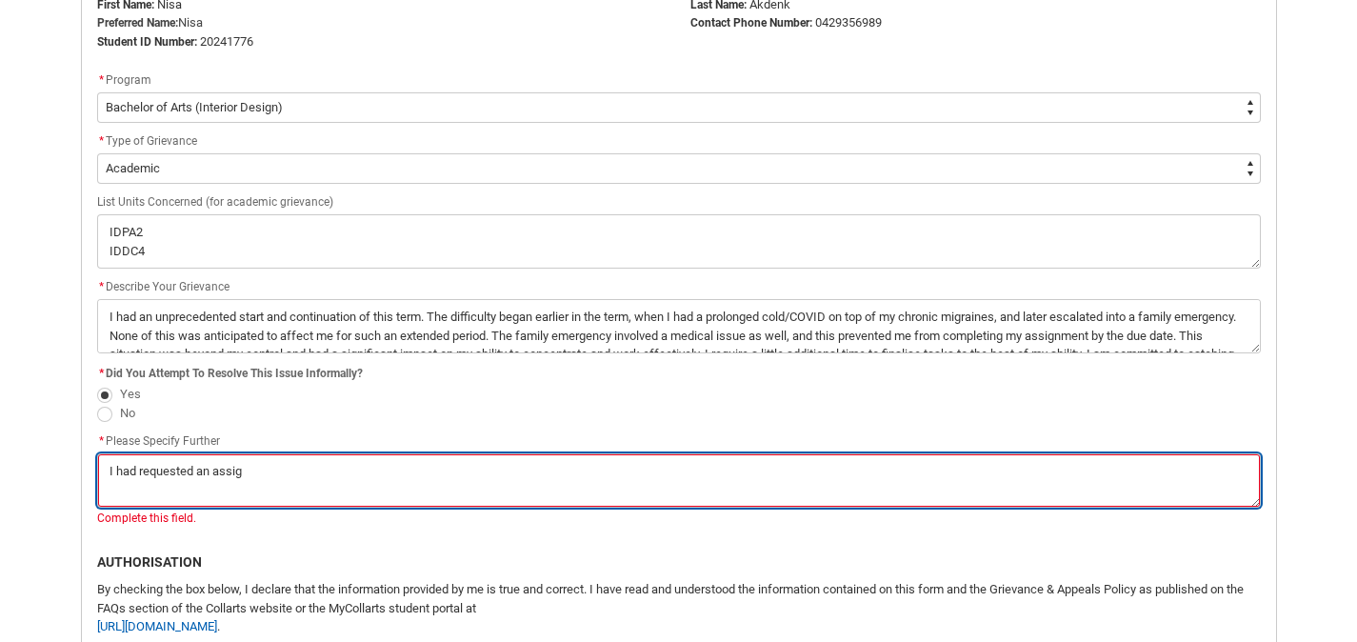
type textarea "I had requested an assign"
type lightning-textarea "I had requested an assignm"
type textarea "I had requested an assignm"
type lightning-textarea "I had requested an assignme"
type textarea "I had requested an assignme"
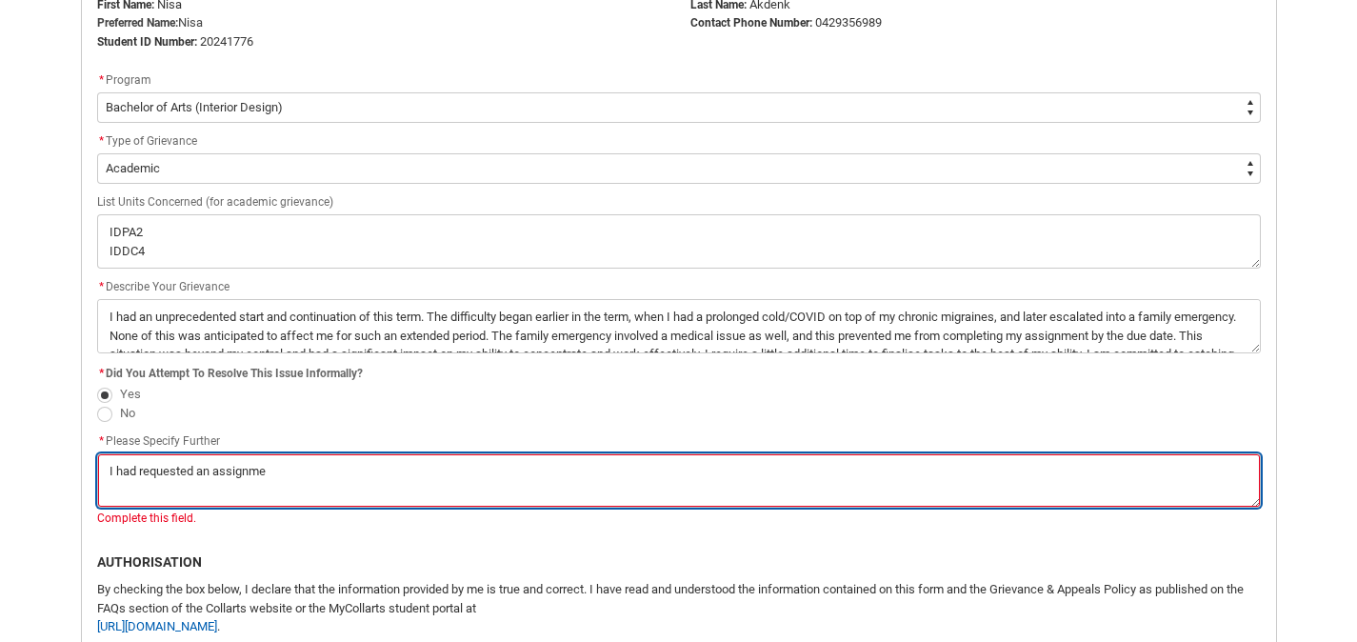
type lightning-textarea "I had requested an assignmen"
type textarea "I had requested an assignmen"
type lightning-textarea "I had requested an assignment"
type textarea "I had requested an assignment"
type lightning-textarea "I had requested an assignment"
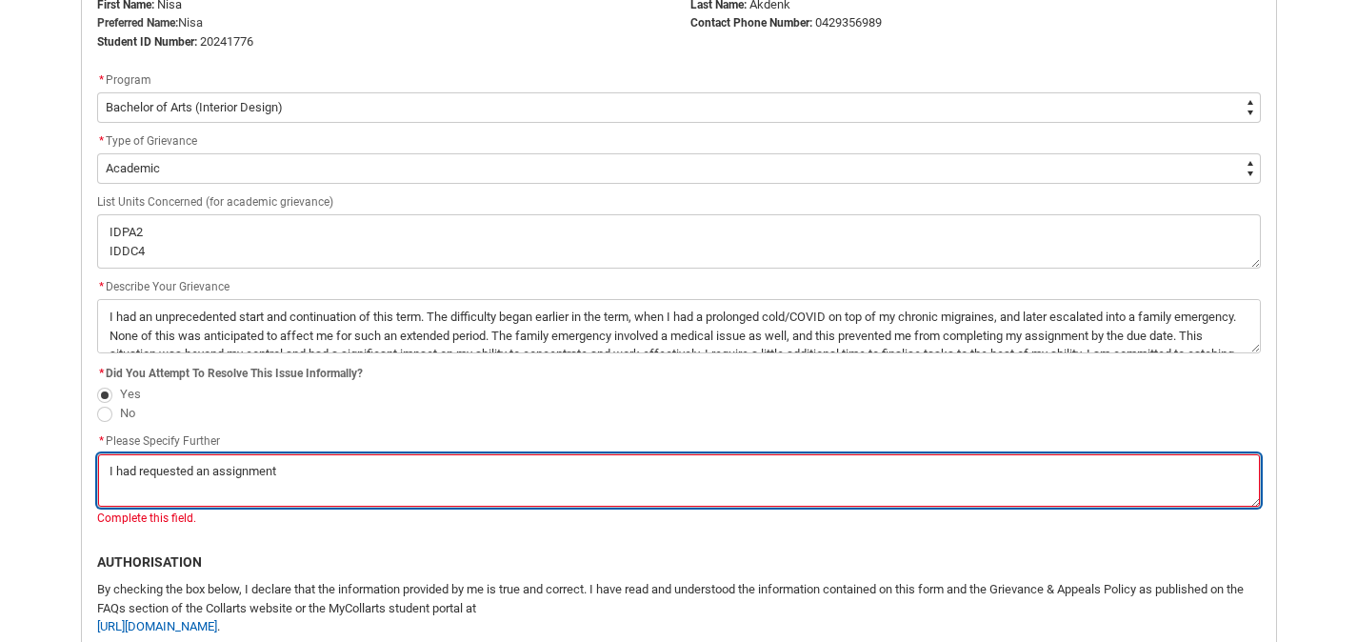
type textarea "I had requested an assignment"
type lightning-textarea "I had requested an assignment"
type textarea "I had requested an assignment"
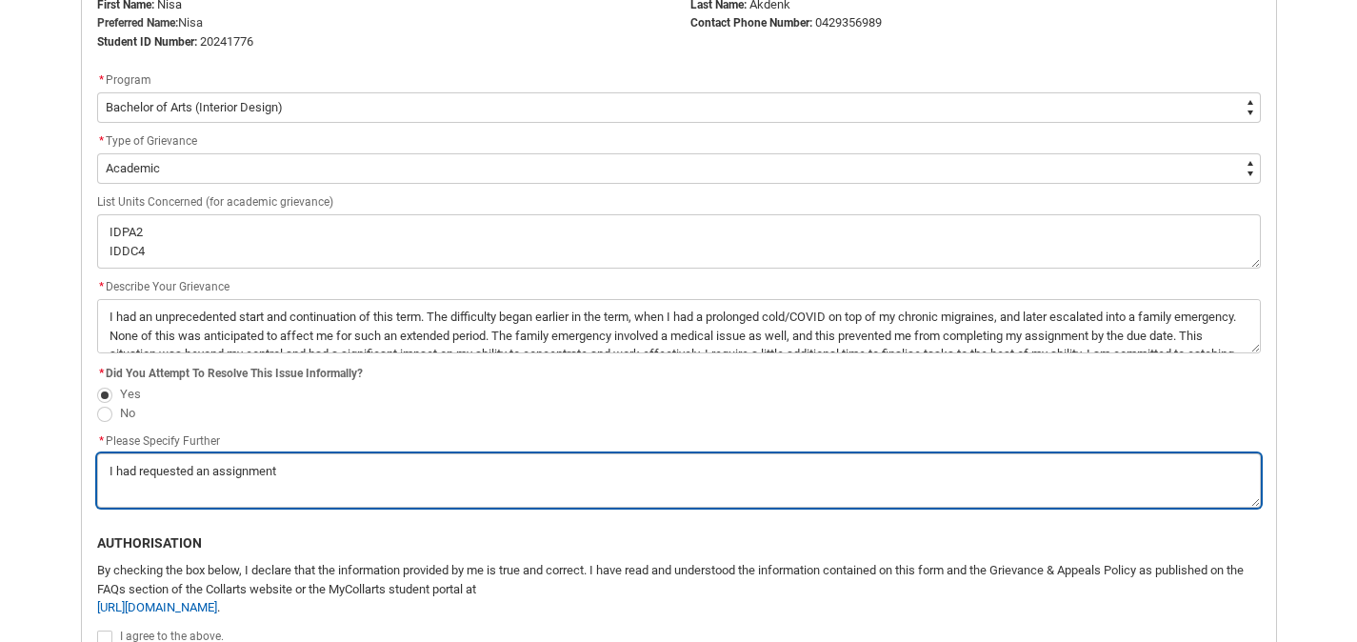
type lightning-textarea "I had requested an assignment"
type textarea "I had requested an assignment"
type lightning-textarea "I had requested an assignment e"
type textarea "I had requested an assignment e"
type lightning-textarea "I had requested an assignment ex"
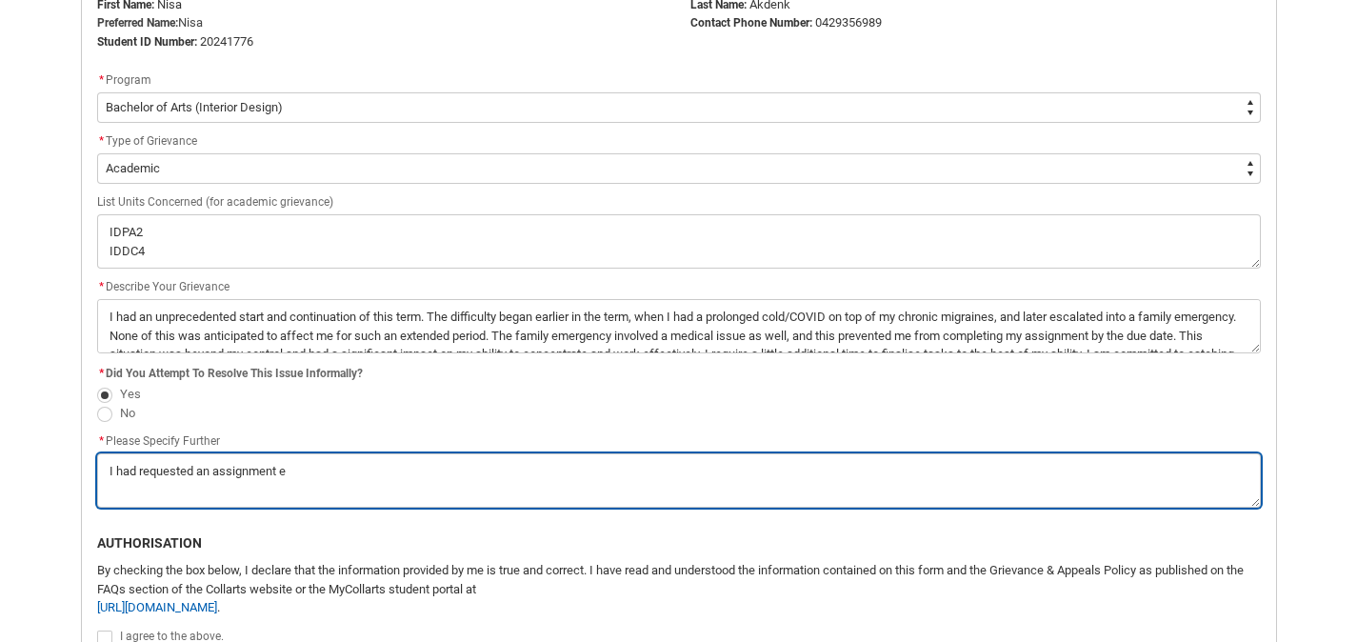
type textarea "I had requested an assignment ex"
type lightning-textarea "I had requested an assignment ext"
type textarea "I had requested an assignment ext"
type lightning-textarea "I had requested an assignment exte"
type textarea "I had requested an assignment exte"
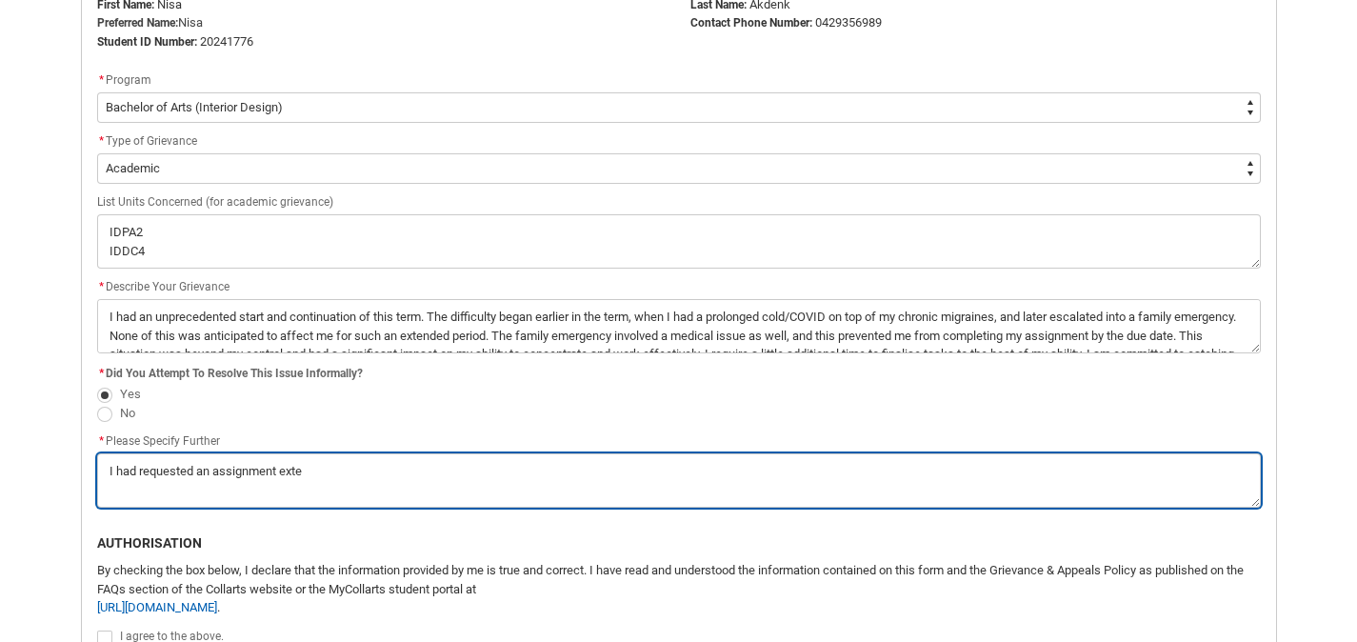
type lightning-textarea "I had requested an assignment exten"
type textarea "I had requested an assignment exten"
type lightning-textarea "I had requested an assignment extens"
type textarea "I had requested an assignment extens"
type lightning-textarea "I had requested an assignment extensi"
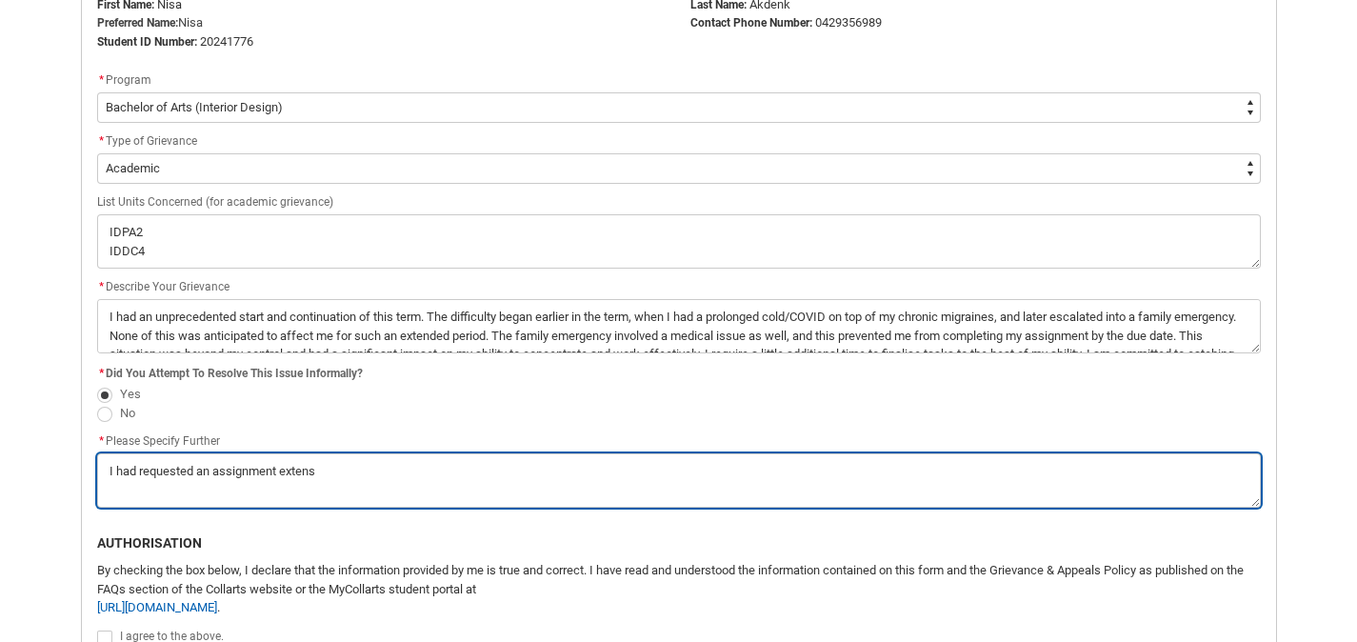
type textarea "I had requested an assignment extensi"
type lightning-textarea "I had requested an assignment extensio"
type textarea "I had requested an assignment extensio"
type lightning-textarea "I had requested an assignment extension"
type textarea "I had requested an assignment extension"
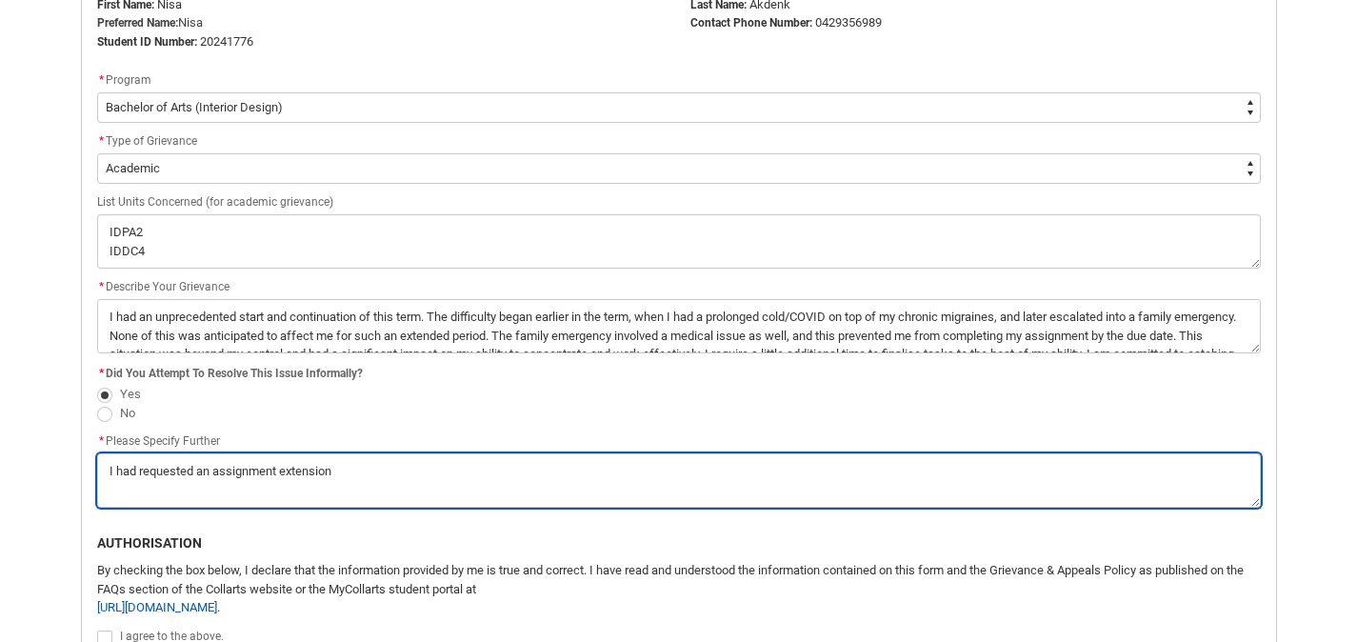
type lightning-textarea "I had requested an assignment extension"
type textarea "I had requested an assignment extension"
type lightning-textarea "I had requested an assignment extension w"
type textarea "I had requested an assignment extension w"
type lightning-textarea "I had requested an assignment extension wi"
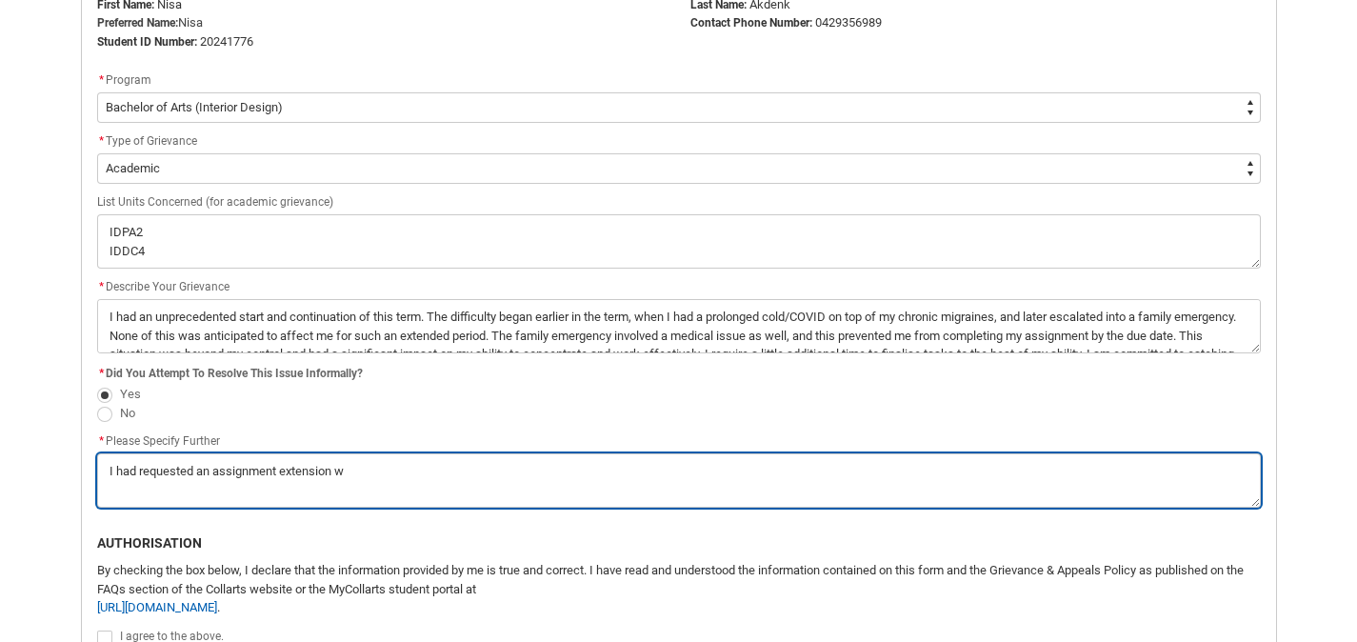
type textarea "I had requested an assignment extension wi"
type lightning-textarea "I had requested an assignment extension wit"
type textarea "I had requested an assignment extension wit"
type lightning-textarea "I had requested an assignment extension with"
type textarea "I had requested an assignment extension with"
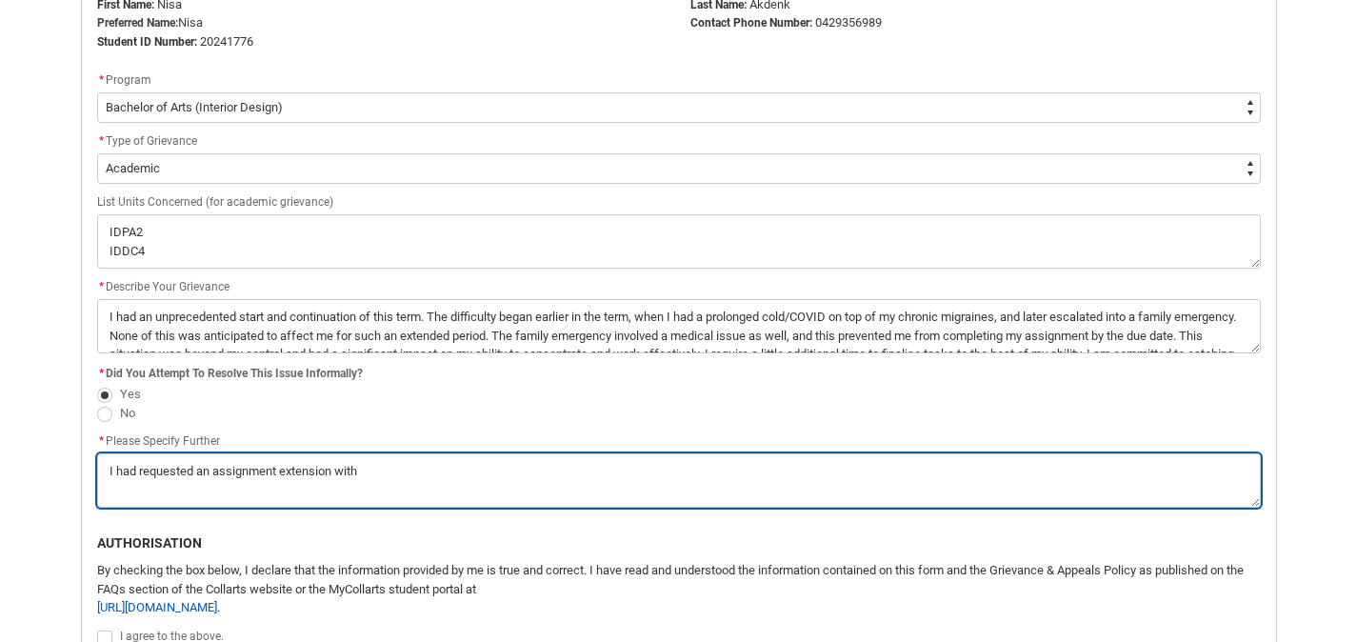
type lightning-textarea "I had requested an assignment extension with"
type textarea "I had requested an assignment extension with"
type lightning-textarea "I had requested an assignment extension with r"
type textarea "I had requested an assignment extension with r"
type lightning-textarea "I had requested an assignment extension with re"
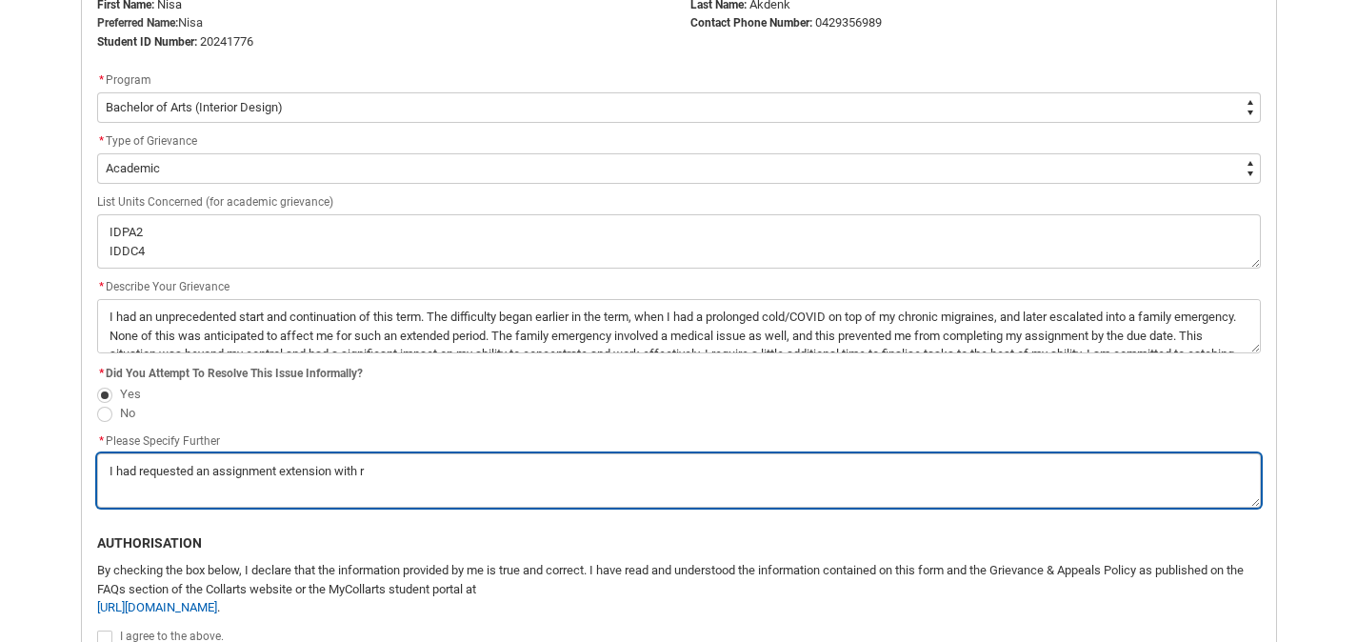
type textarea "I had requested an assignment extension with re"
type lightning-textarea "I had requested an assignment extension with rel"
type textarea "I had requested an assignment extension with rel"
type lightning-textarea "I had requested an assignment extension with rele"
type textarea "I had requested an assignment extension with rele"
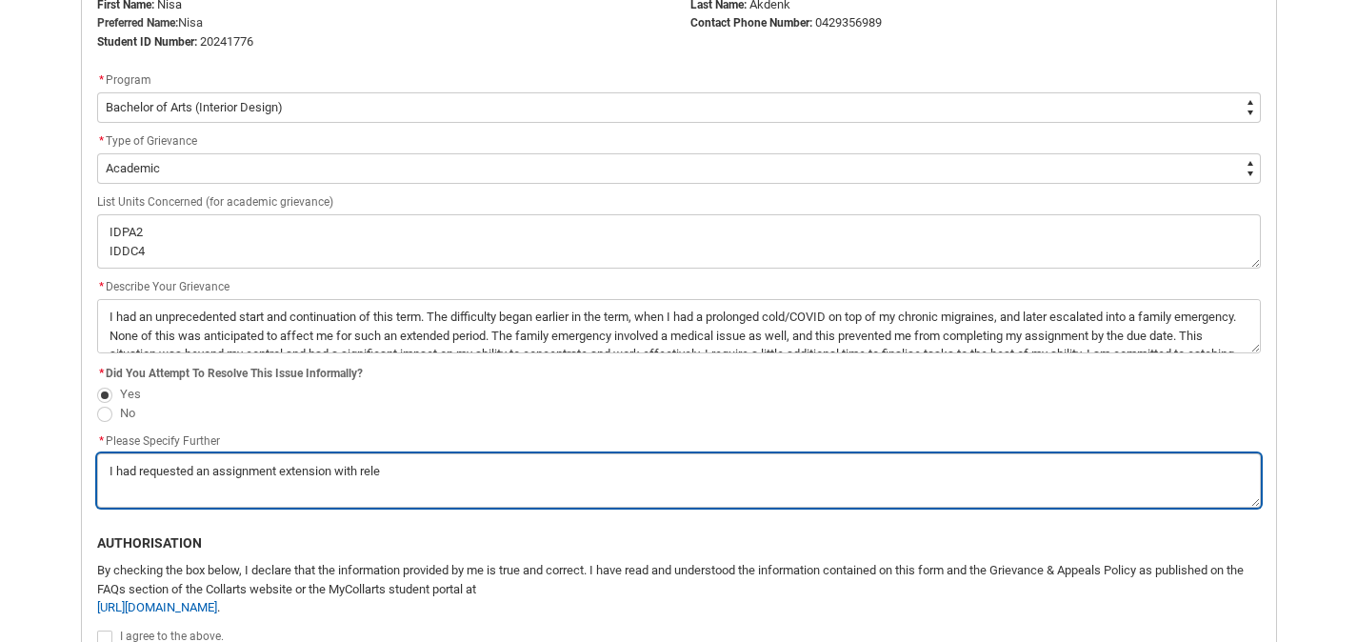
type lightning-textarea "I had requested an assignment extension with relev"
type textarea "I had requested an assignment extension with relev"
type lightning-textarea "I had requested an assignment extension with releva"
type textarea "I had requested an assignment extension with releva"
type lightning-textarea "I had requested an assignment extension with relevan"
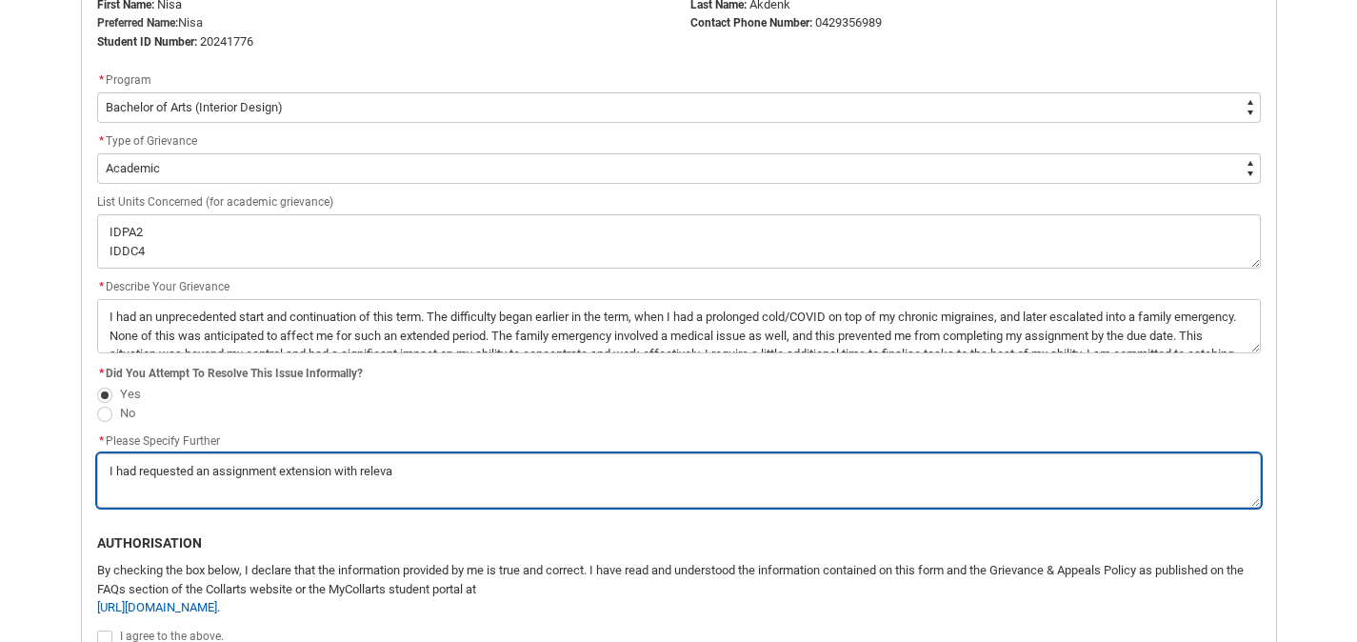
type textarea "I had requested an assignment extension with relevan"
type lightning-textarea "I had requested an assignment extension with relevant"
type textarea "I had requested an assignment extension with relevant"
type lightning-textarea "I had requested an assignment extension with relevant"
type textarea "I had requested an assignment extension with relevant"
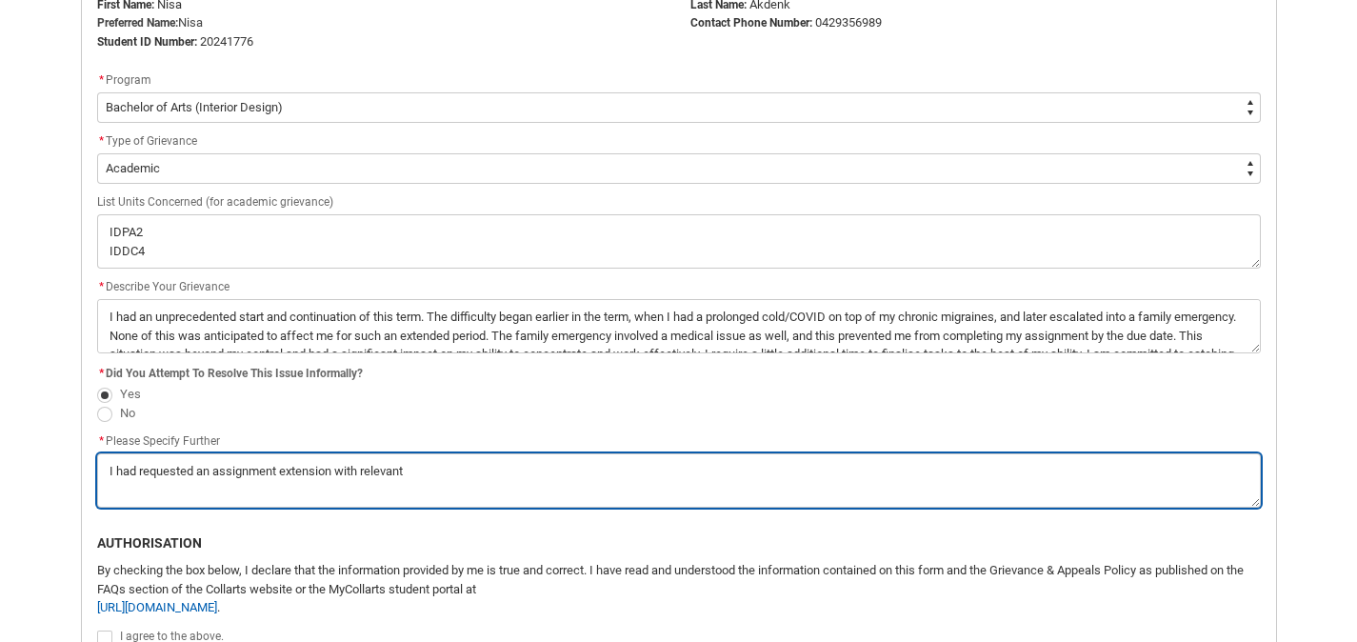
type lightning-textarea "I had requested an assignment extension with relevant m"
type textarea "I had requested an assignment extension with relevant m"
type lightning-textarea "I had requested an assignment extension with relevant me"
type textarea "I had requested an assignment extension with relevant me"
type lightning-textarea "I had requested an assignment extension with relevant med"
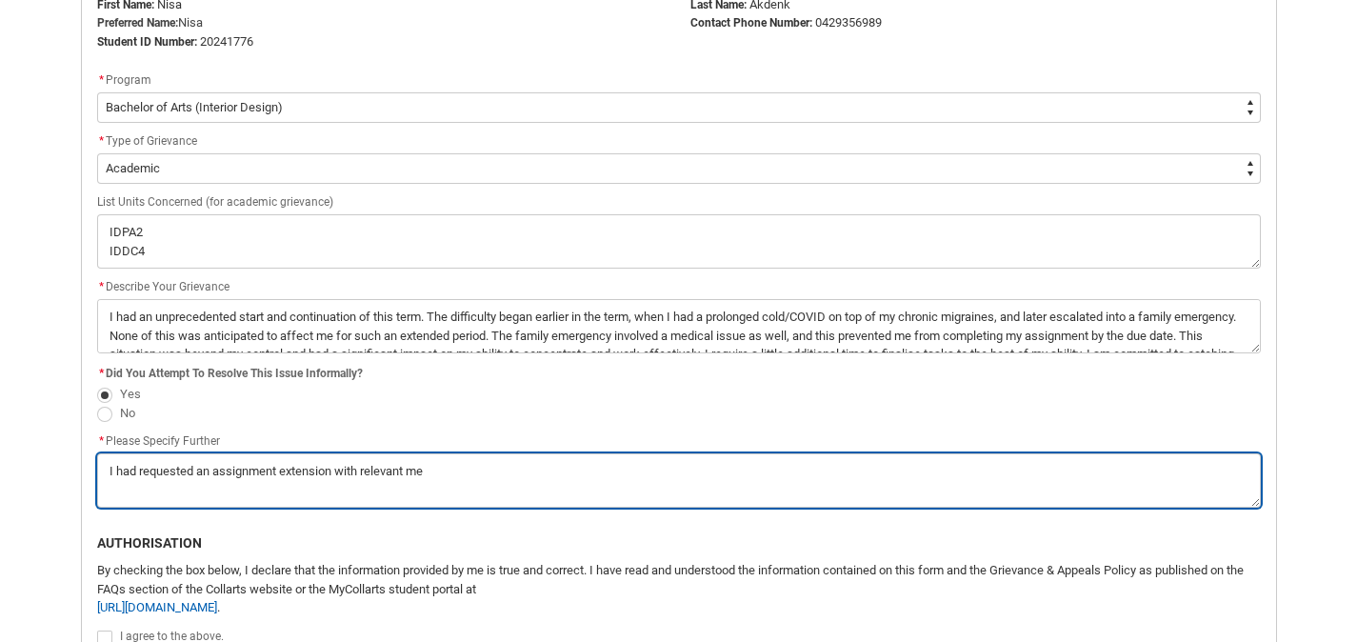
type textarea "I had requested an assignment extension with relevant med"
type lightning-textarea "I had requested an assignment extension with relevant medi"
type textarea "I had requested an assignment extension with relevant medi"
type lightning-textarea "I had requested an assignment extension with relevant medic"
type textarea "I had requested an assignment extension with relevant medic"
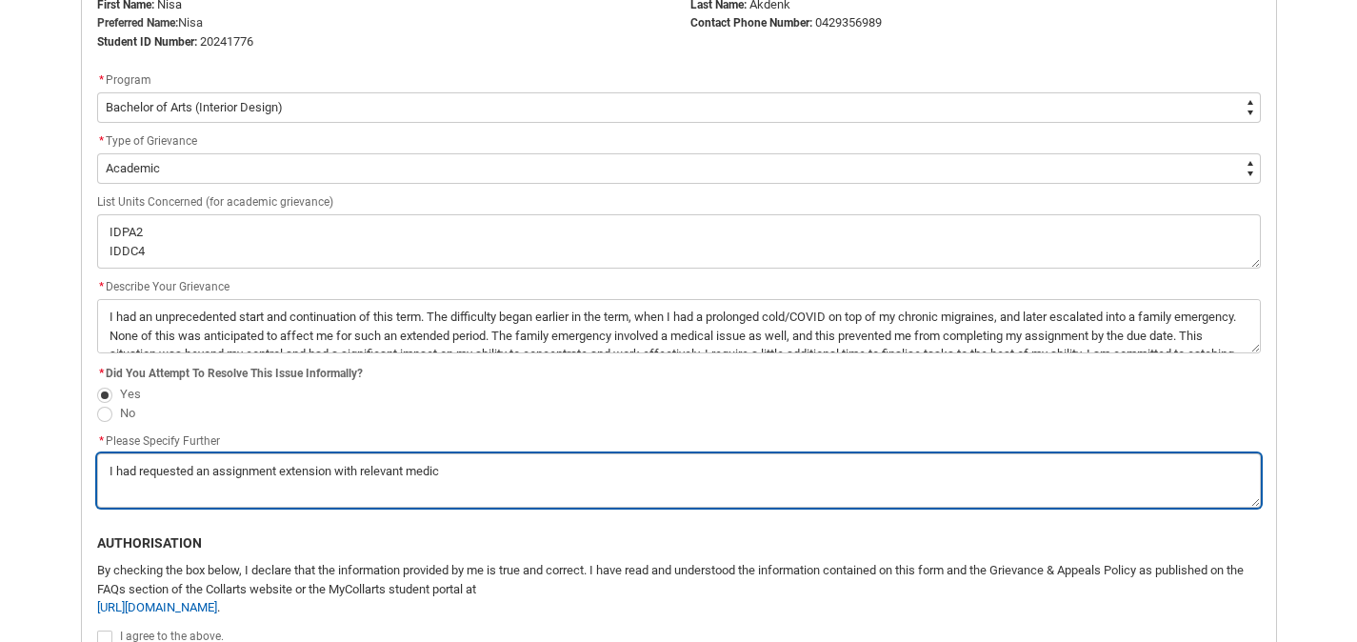
type lightning-textarea "I had requested an assignment extension with relevant medica"
type textarea "I had requested an assignment extension with relevant medica"
type lightning-textarea "I had requested an assignment extension with relevant medical"
type textarea "I had requested an assignment extension with relevant medical"
type lightning-textarea "I had requested an assignment extension with relevant medical"
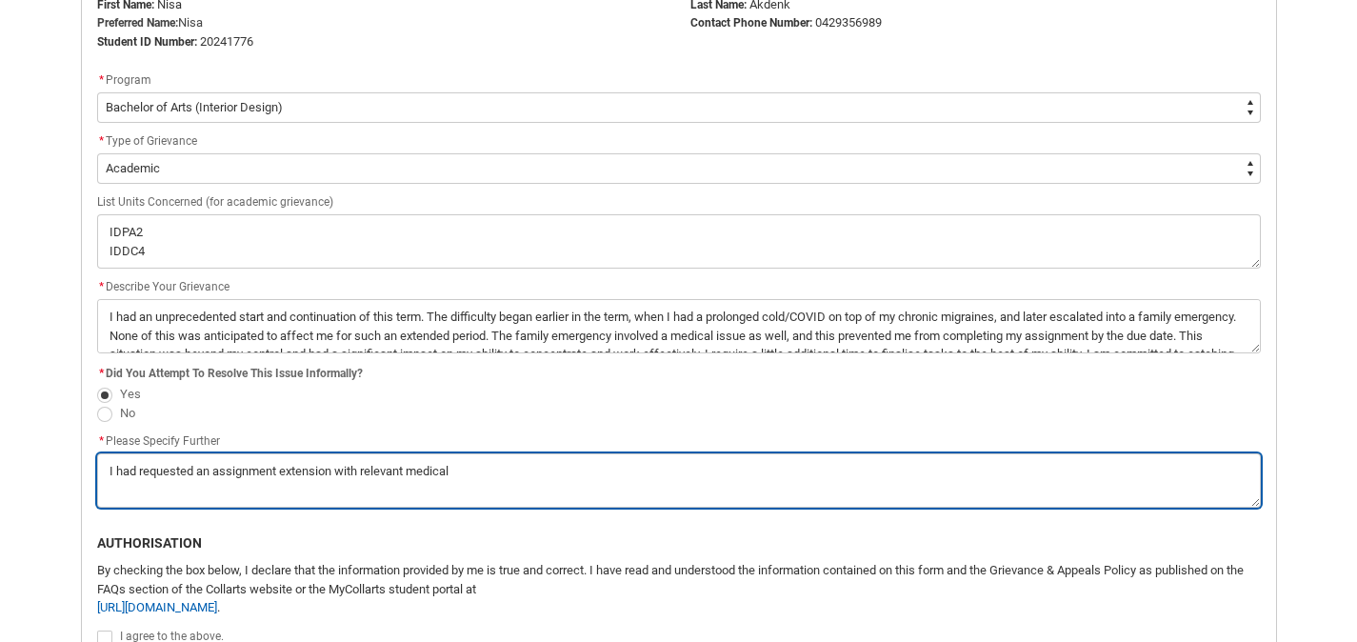
type textarea "I had requested an assignment extension with relevant medical"
type lightning-textarea "I had requested an assignment extension with relevant medical c"
type textarea "I had requested an assignment extension with relevant medical c"
type lightning-textarea "I had requested an assignment extension with relevant medical ce"
type textarea "I had requested an assignment extension with relevant medical ce"
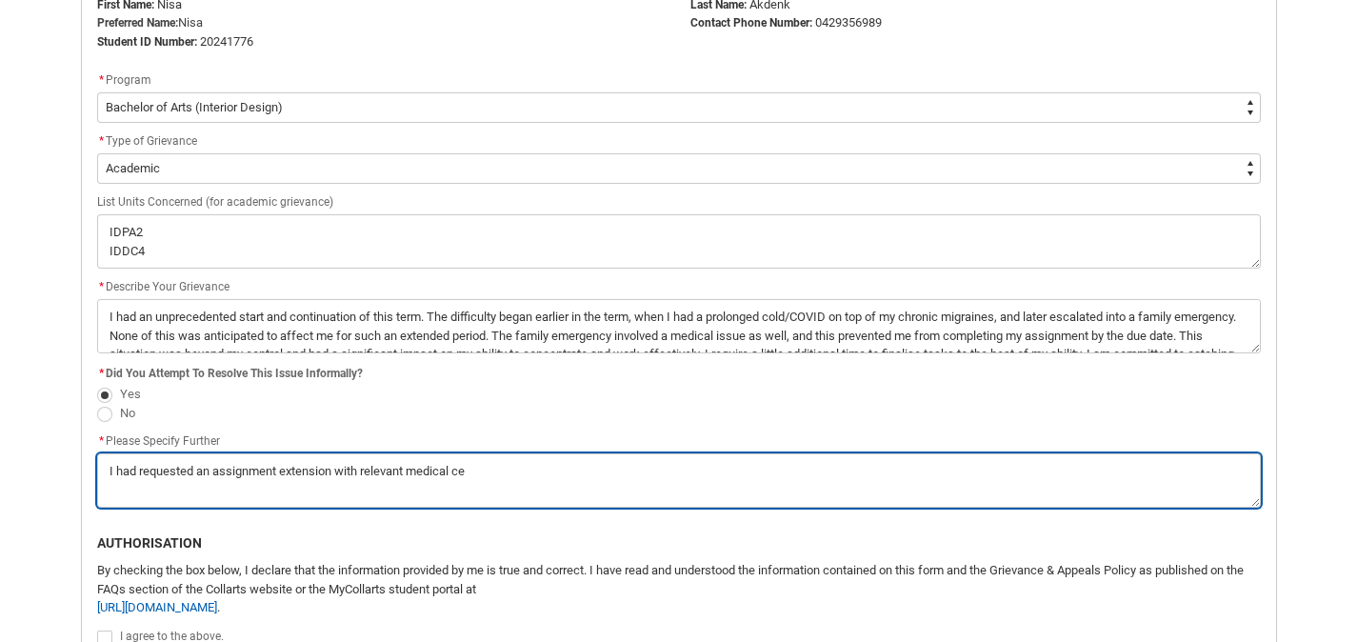
type lightning-textarea "I had requested an assignment extension with relevant medical cer"
type textarea "I had requested an assignment extension with relevant medical cer"
type lightning-textarea "I had requested an assignment extension with relevant medical cert"
type textarea "I had requested an assignment extension with relevant medical cert"
type lightning-textarea "I had requested an assignment extension with relevant medical certi"
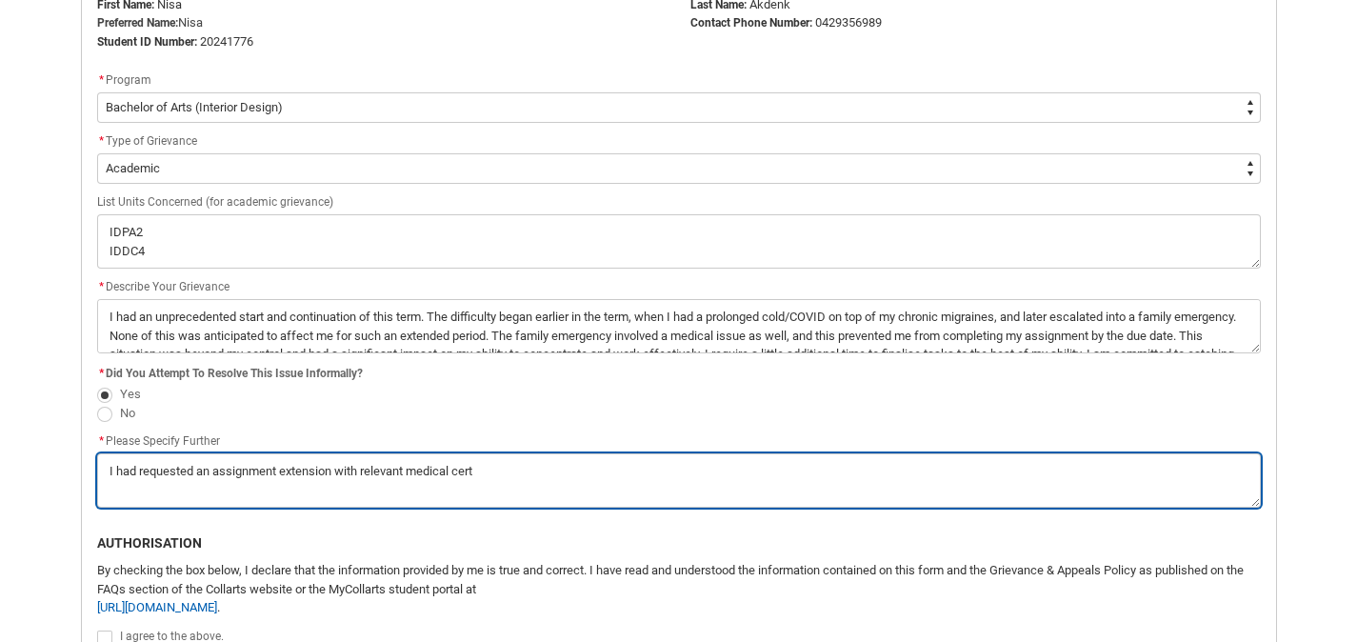
type textarea "I had requested an assignment extension with relevant medical certi"
type lightning-textarea "I had requested an assignment extension with relevant medical certif"
type textarea "I had requested an assignment extension with relevant medical certif"
type lightning-textarea "I had requested an assignment extension with relevant medical certifo"
type textarea "I had requested an assignment extension with relevant medical certifo"
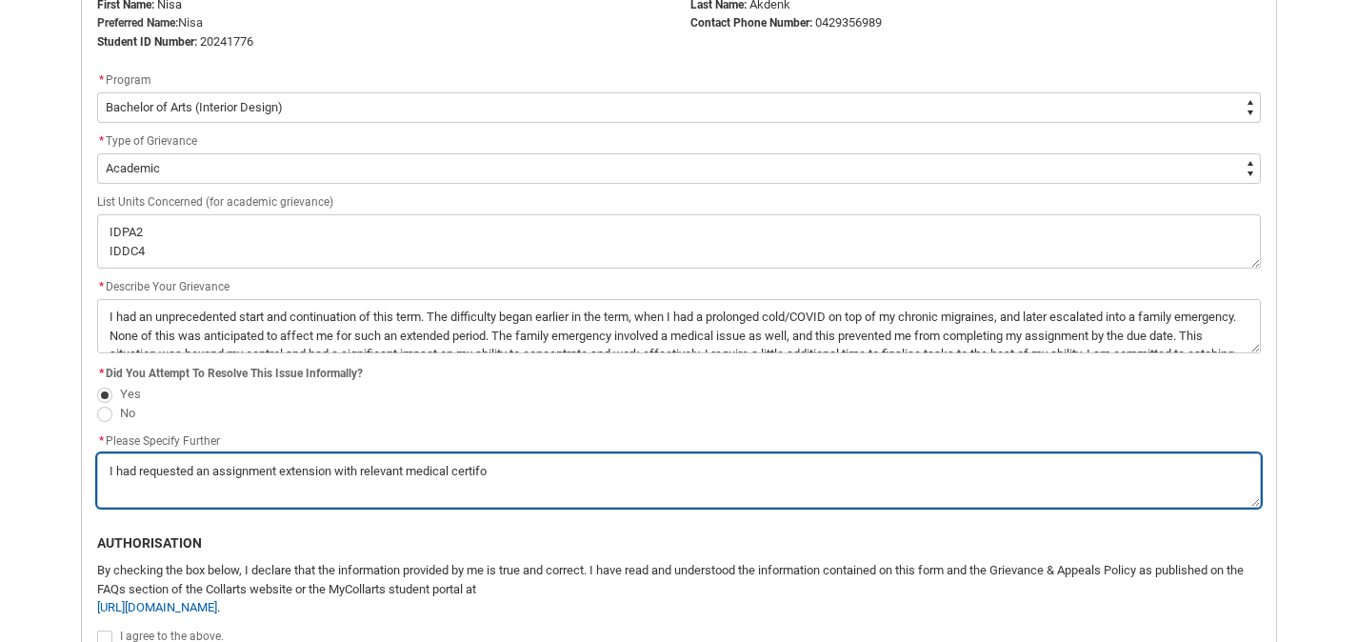
type lightning-textarea "I had requested an assignment extension with relevant medical certifoc"
type textarea "I had requested an assignment extension with relevant medical certifoc"
type lightning-textarea "I had requested an assignment extension with relevant medical certifoca"
type textarea "I had requested an assignment extension with relevant medical certifoca"
type lightning-textarea "I had requested an assignment extension with relevant medical certifocat"
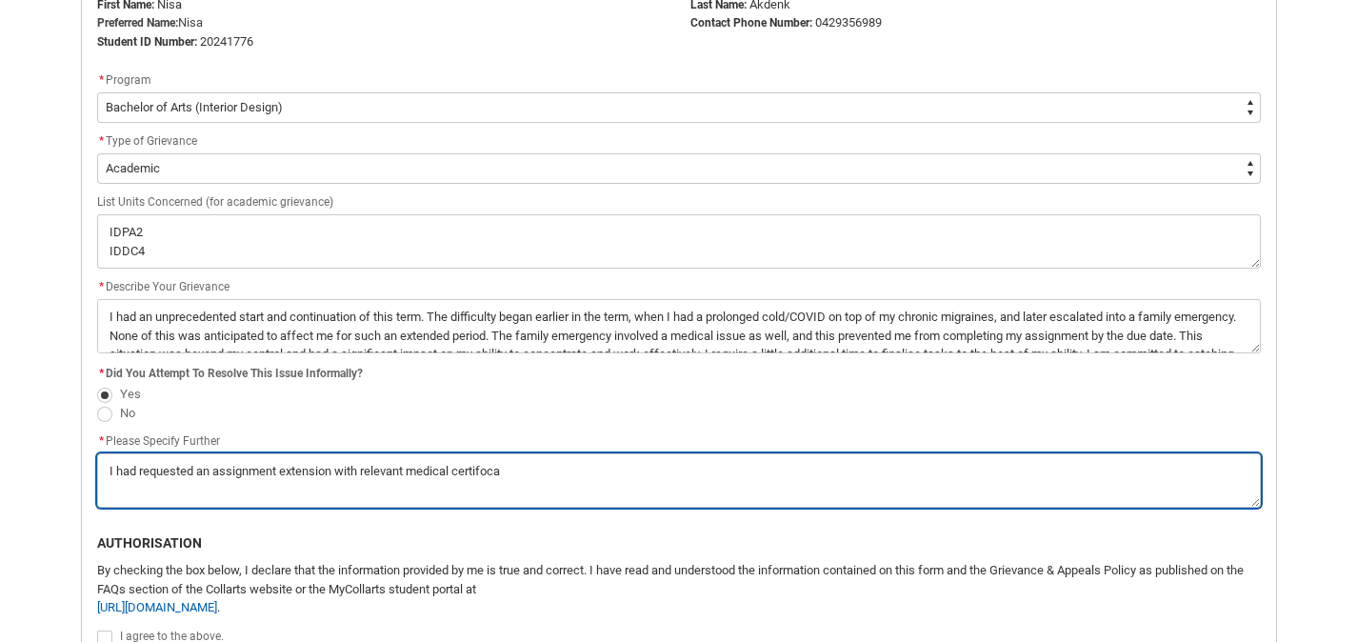
type textarea "I had requested an assignment extension with relevant medical certifocat"
type lightning-textarea "I had requested an assignment extension with relevant medical certifocate"
type textarea "I had requested an assignment extension with relevant medical certifocate"
type lightning-textarea "I had requested an assignment extension with relevant medical certifocate"
type textarea "I had requested an assignment extension with relevant medical certifocate"
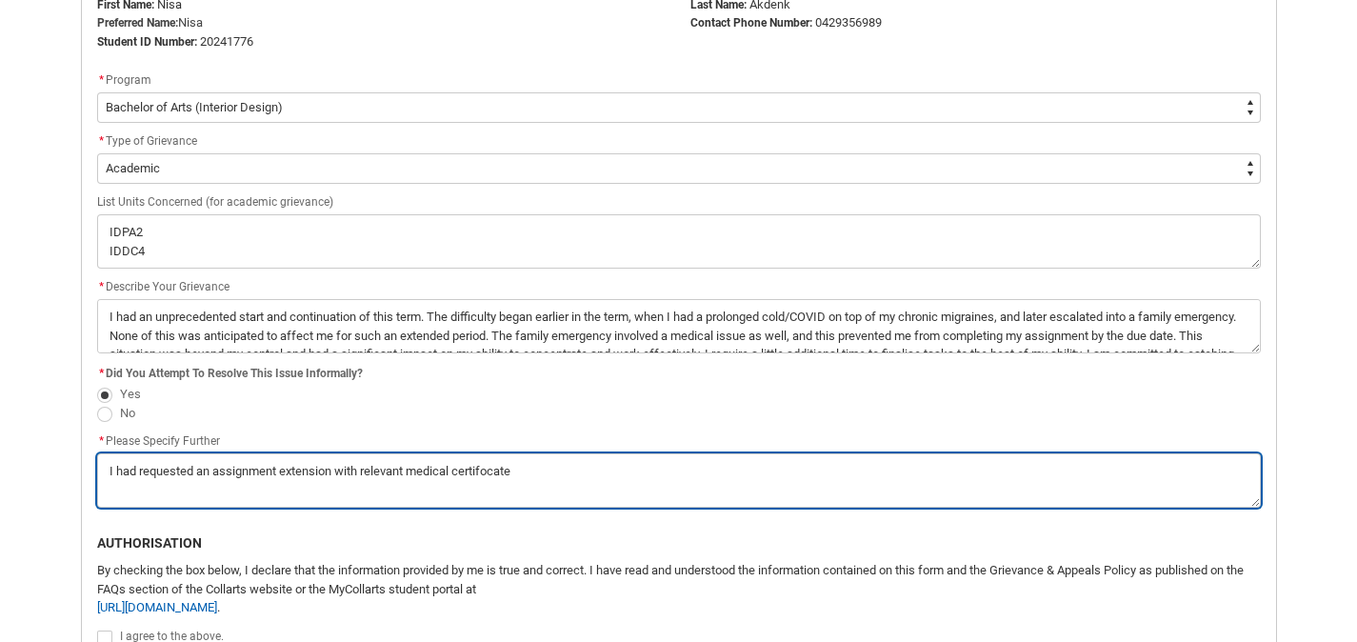
type lightning-textarea "I had requested an assignment extension with relevant medical certifocate"
type textarea "I had requested an assignment extension with relevant medical certifocate"
type lightning-textarea "I had requested an assignment extension with relevant medical certifocat"
type textarea "I had requested an assignment extension with relevant medical certifocat"
type lightning-textarea "I had requested an assignment extension with relevant medical certifoca"
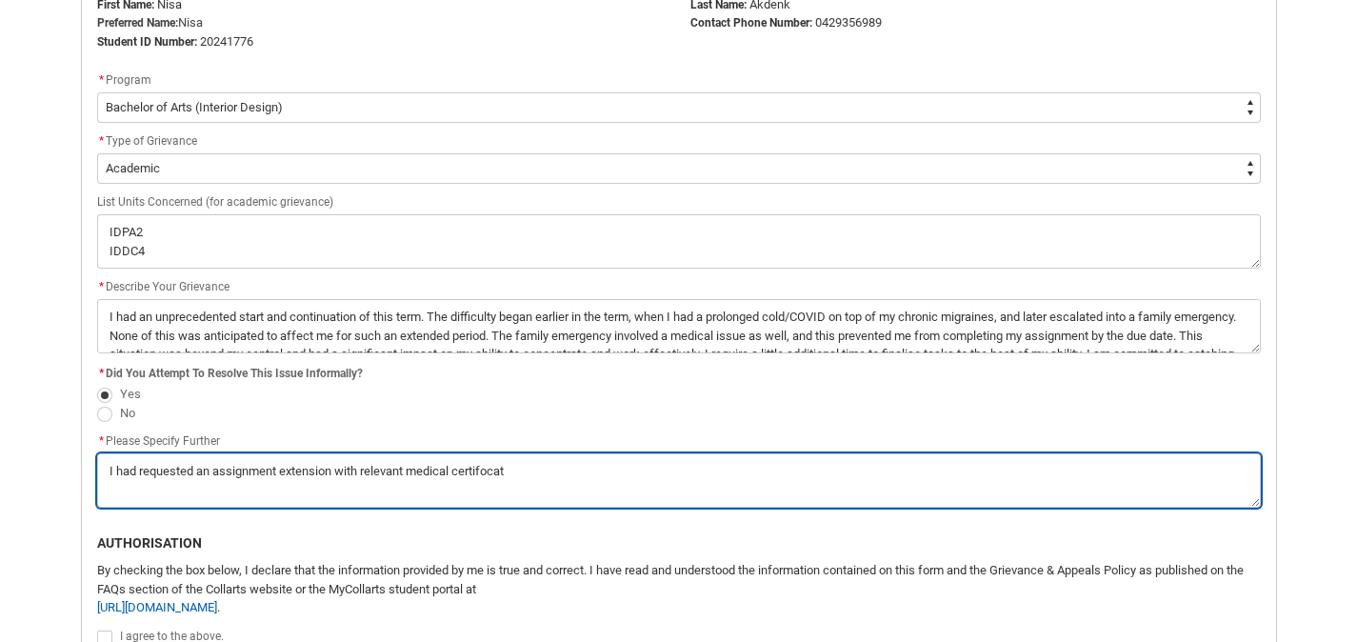
type textarea "I had requested an assignment extension with relevant medical certifoca"
type lightning-textarea "I had requested an assignment extension with relevant medical certifoc"
type textarea "I had requested an assignment extension with relevant medical certifoc"
type lightning-textarea "I had requested an assignment extension with relevant medical certifo"
type textarea "I had requested an assignment extension with relevant medical certifo"
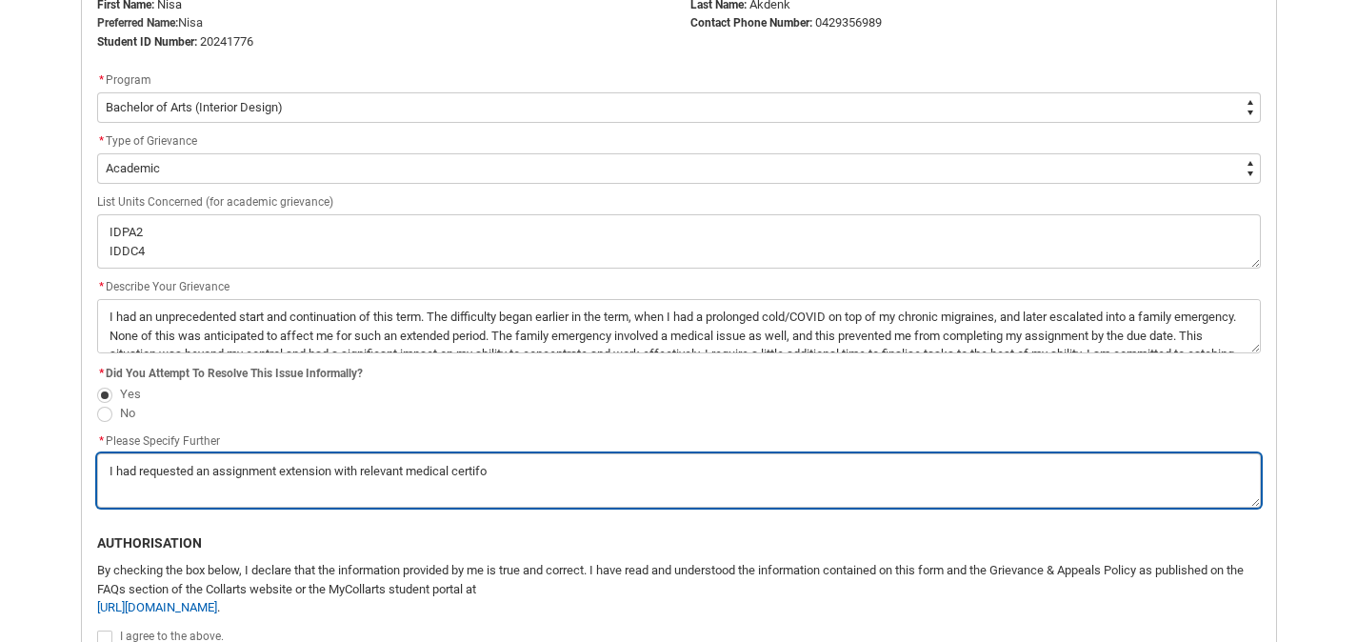
type lightning-textarea "I had requested an assignment extension with relevant medical certif"
click at [392, 465] on textarea "*" at bounding box center [679, 480] width 1164 height 54
click at [575, 471] on textarea "*" at bounding box center [679, 480] width 1164 height 54
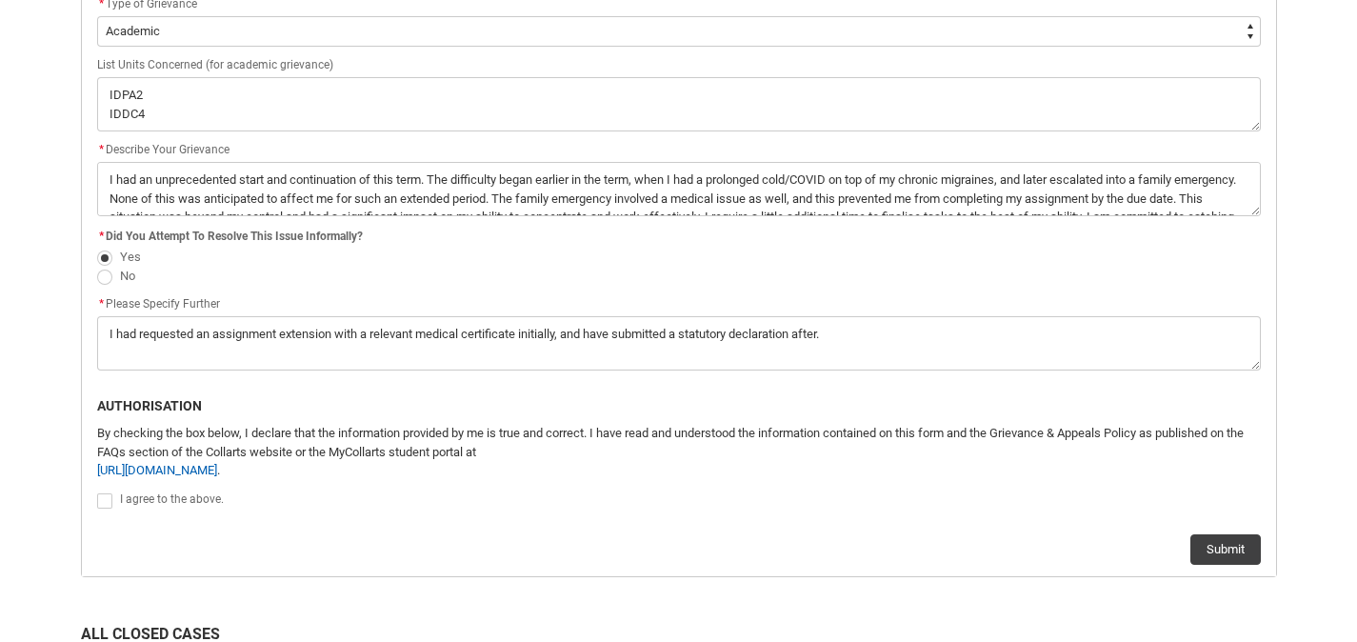
click at [108, 503] on span "Redu_Student_Request flow" at bounding box center [104, 500] width 15 height 15
click at [97, 491] on input "Redu_Student_Request flow" at bounding box center [96, 490] width 1 height 1
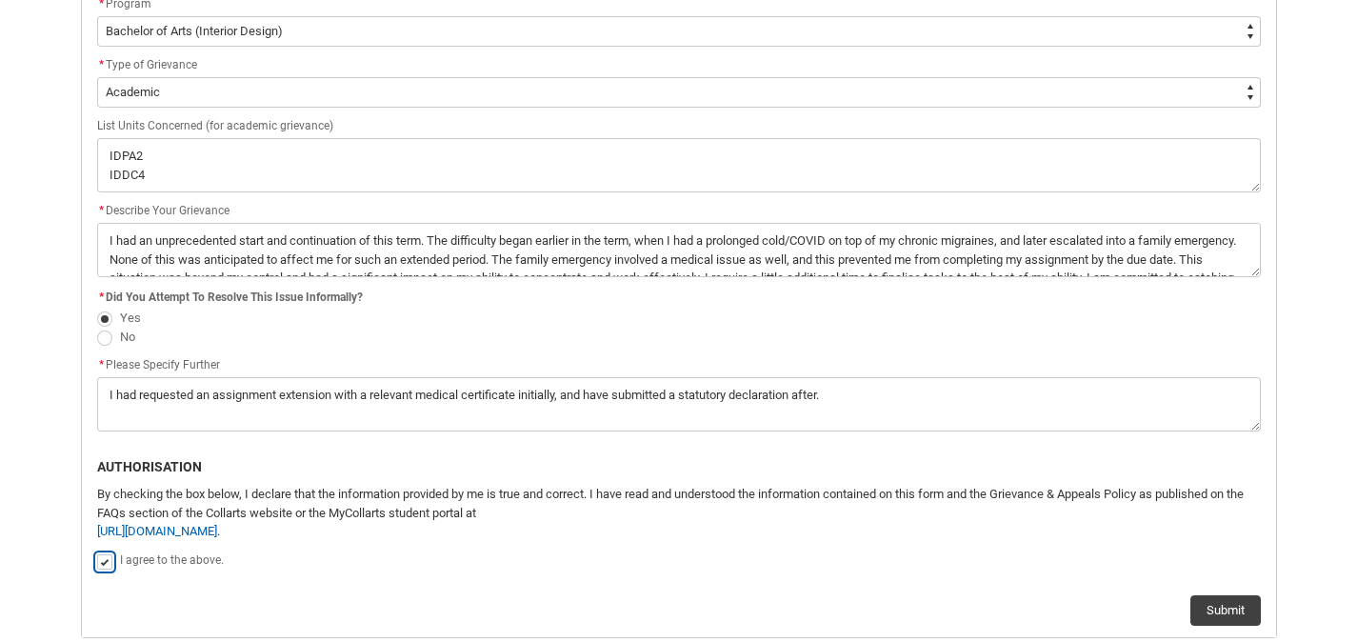
scroll to position [594, 0]
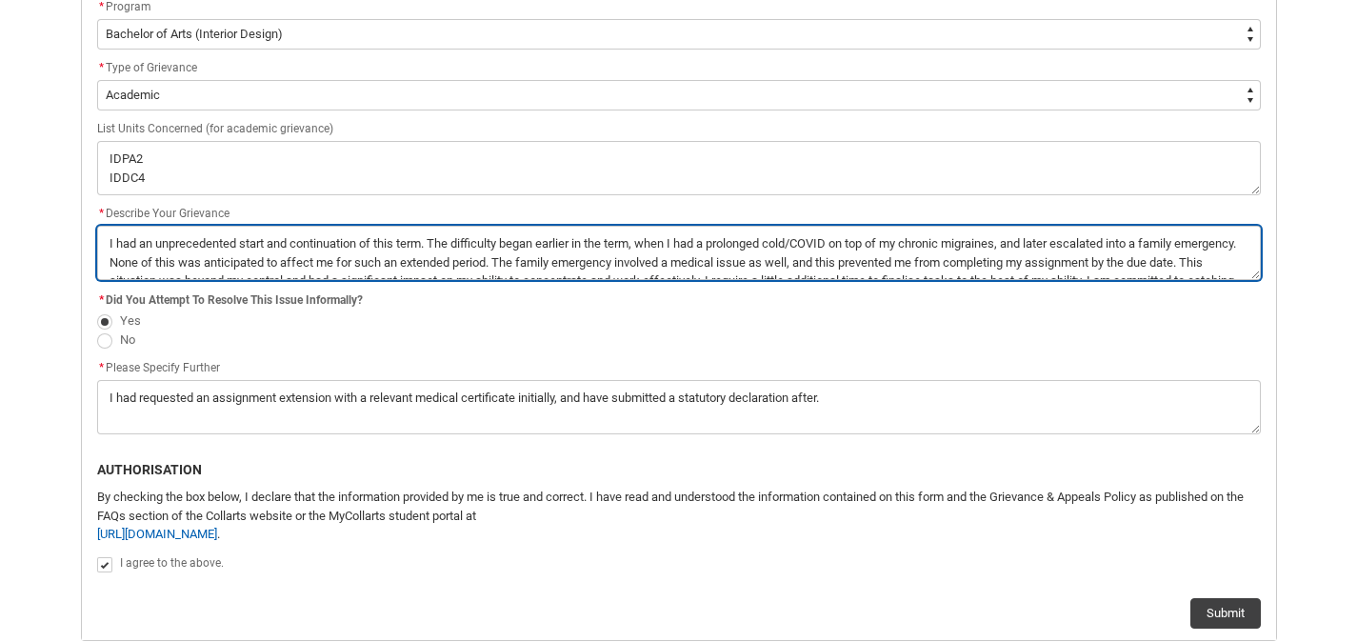
click at [768, 267] on textarea "*" at bounding box center [679, 253] width 1164 height 54
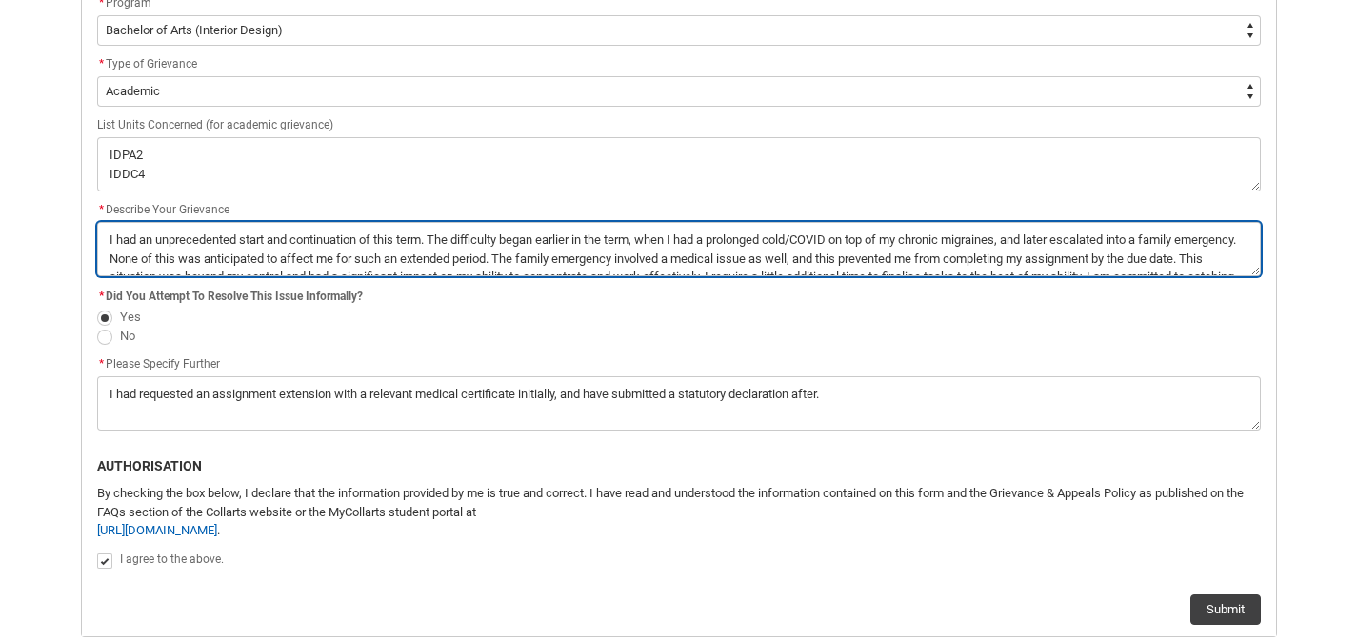
scroll to position [598, 0]
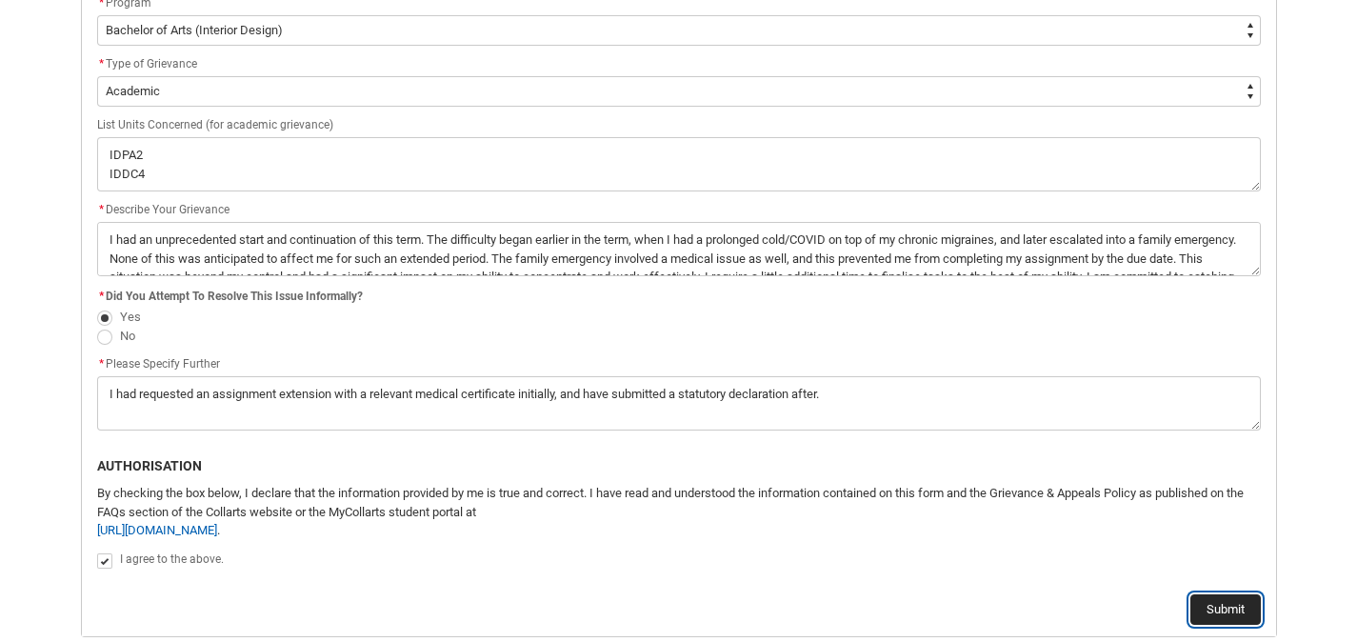
drag, startPoint x: 1219, startPoint y: 603, endPoint x: 1170, endPoint y: 578, distance: 55.4
click at [1219, 603] on button "Submit" at bounding box center [1225, 609] width 70 height 30
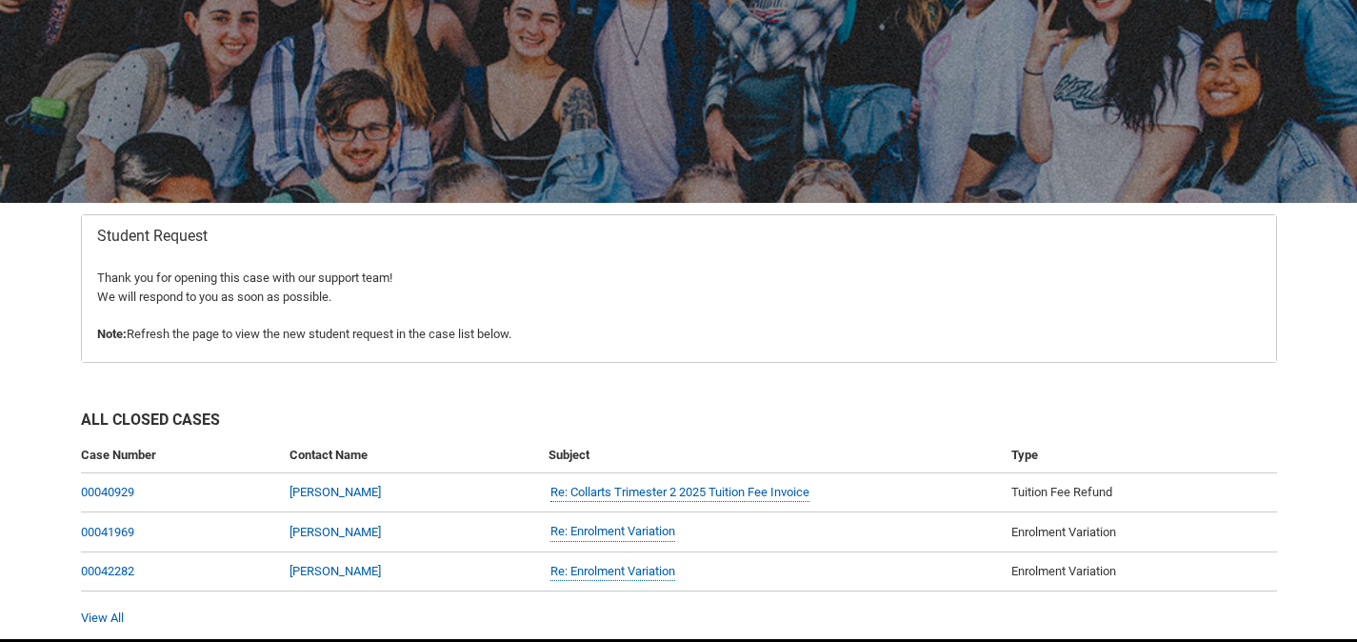
scroll to position [203, 0]
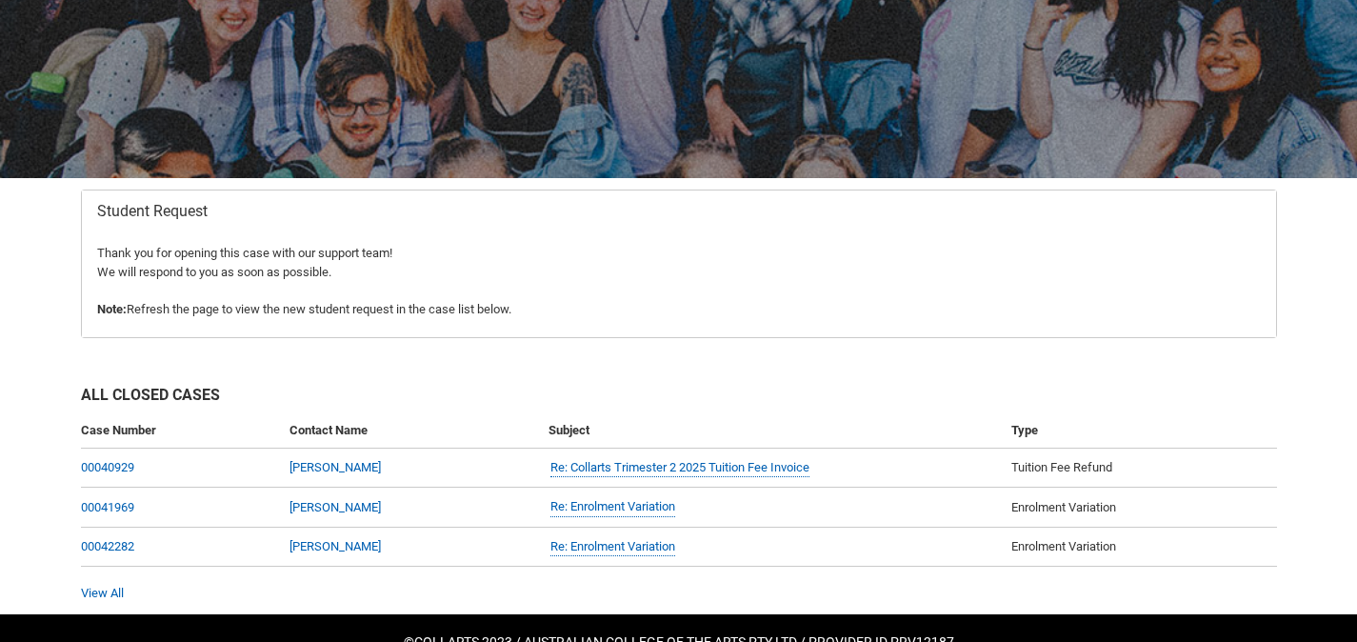
drag, startPoint x: 1051, startPoint y: 287, endPoint x: 1063, endPoint y: 289, distance: 11.6
click at [1051, 287] on p "Redu_Student_Request flow" at bounding box center [679, 290] width 1164 height 19
